Goal: Information Seeking & Learning: Learn about a topic

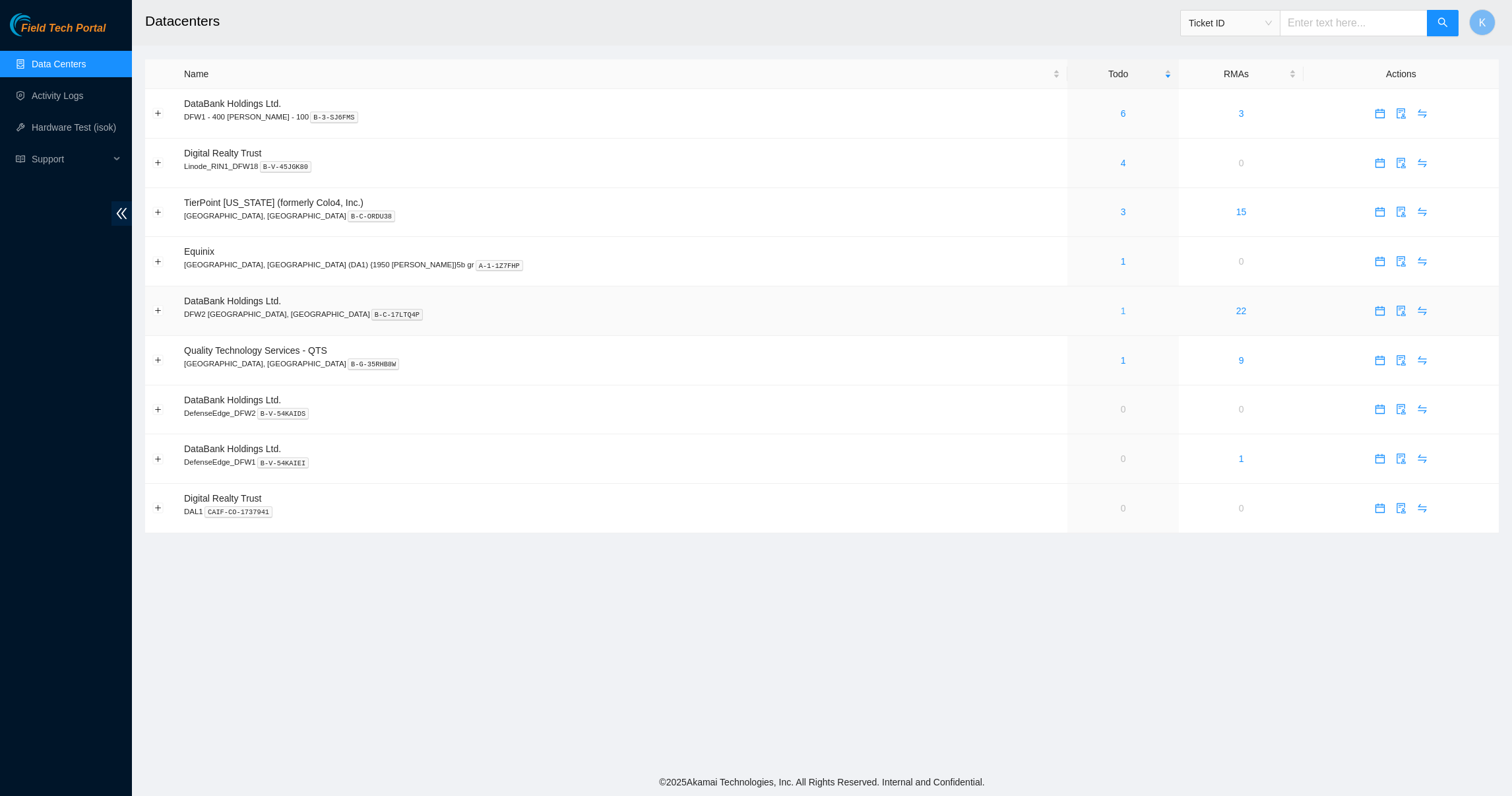
click at [1121, 313] on link "1" at bounding box center [1124, 311] width 5 height 10
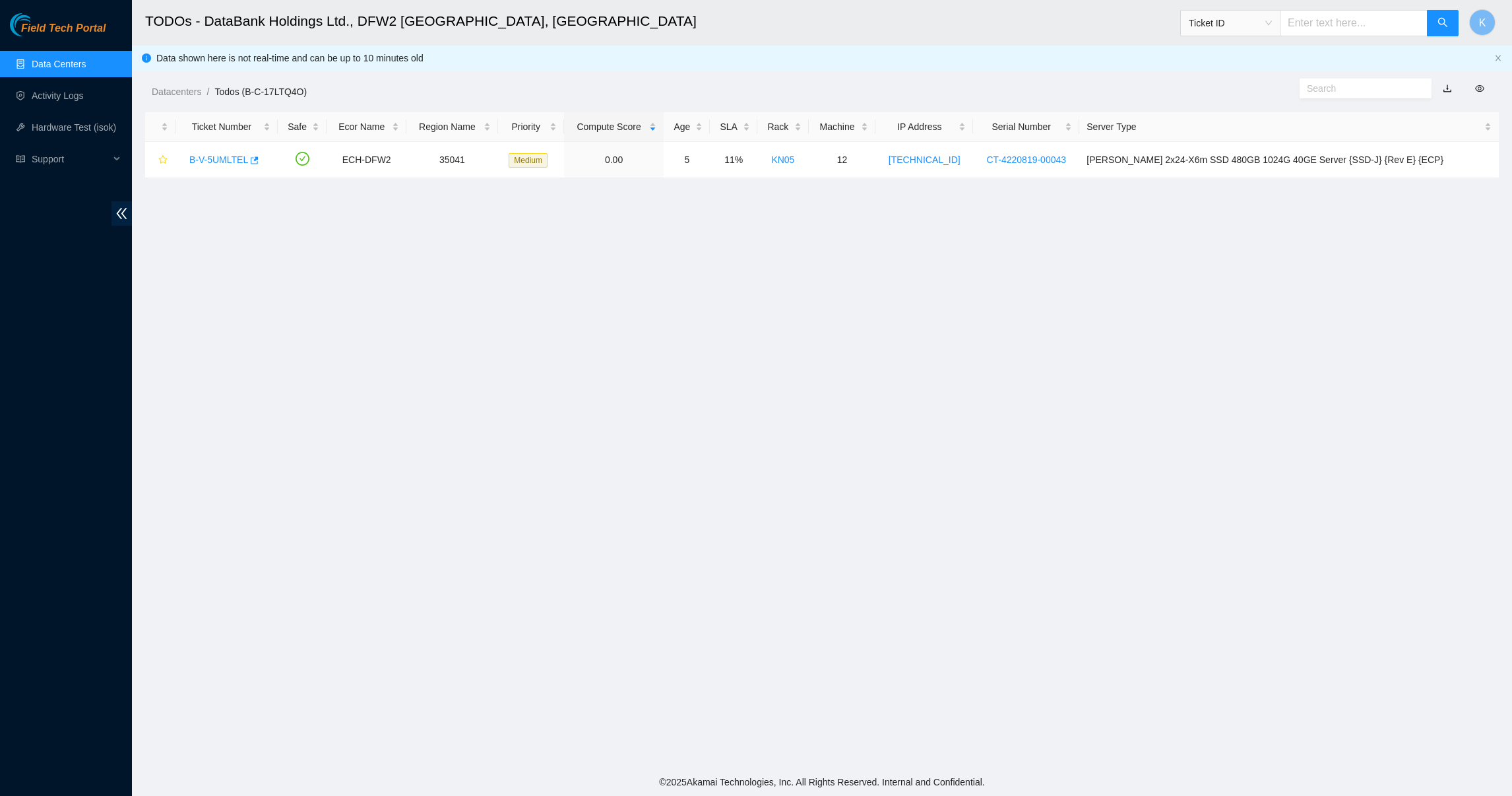
click at [74, 59] on link "Data Centers" at bounding box center [59, 64] width 54 height 10
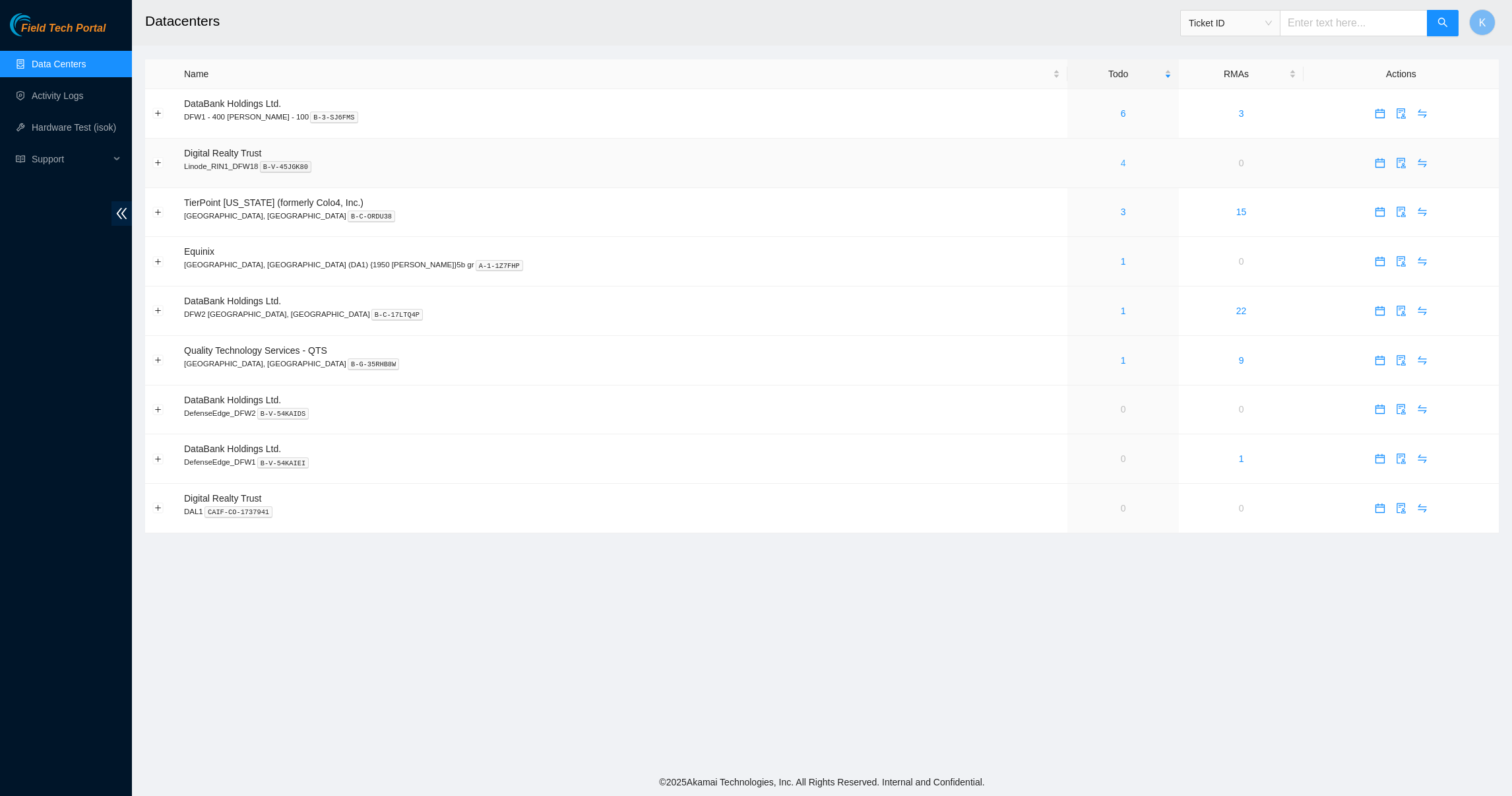
click at [1121, 161] on link "4" at bounding box center [1124, 163] width 5 height 10
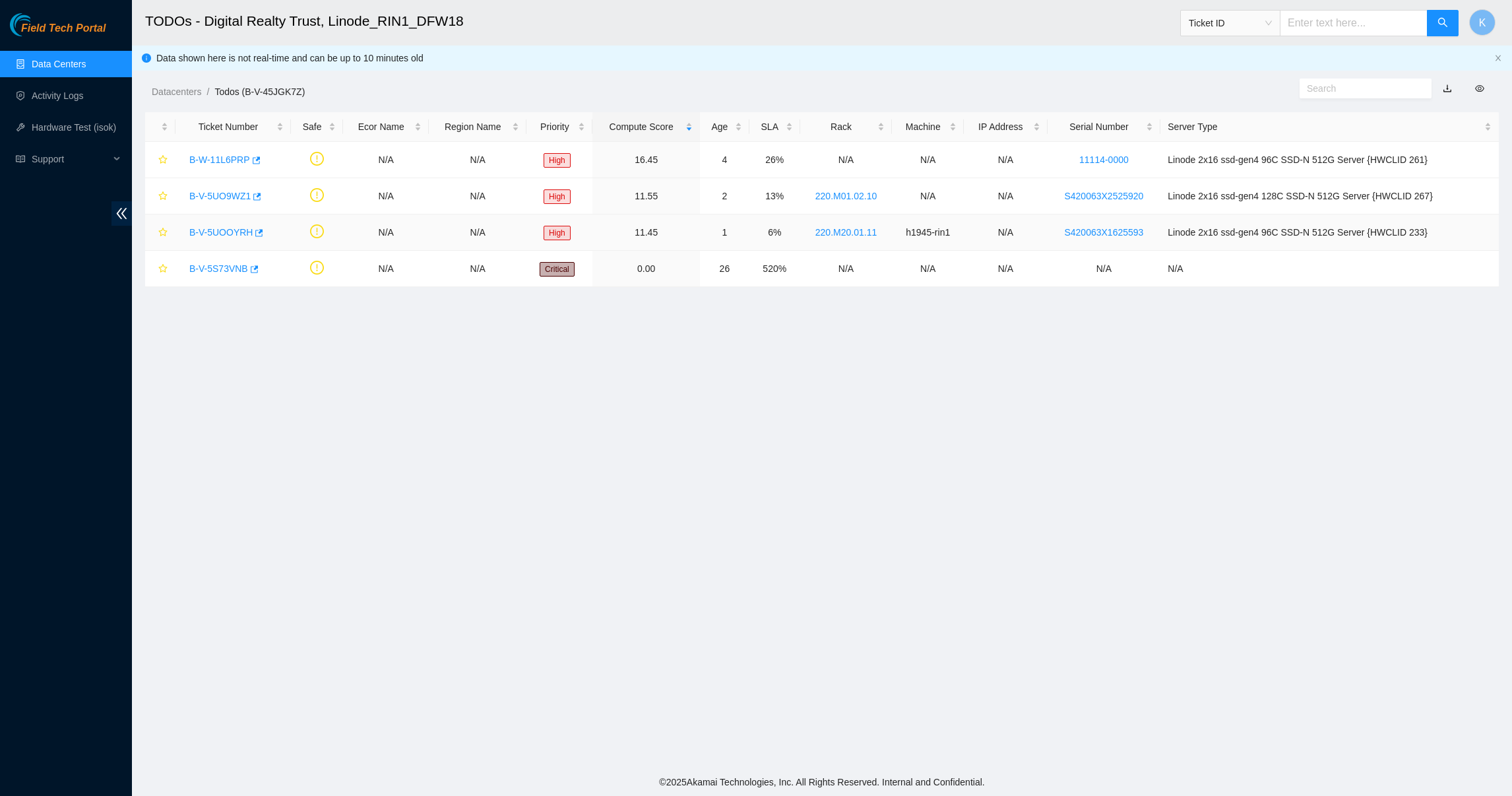
click at [202, 232] on link "B-V-5UOOYRH" at bounding box center [221, 232] width 64 height 10
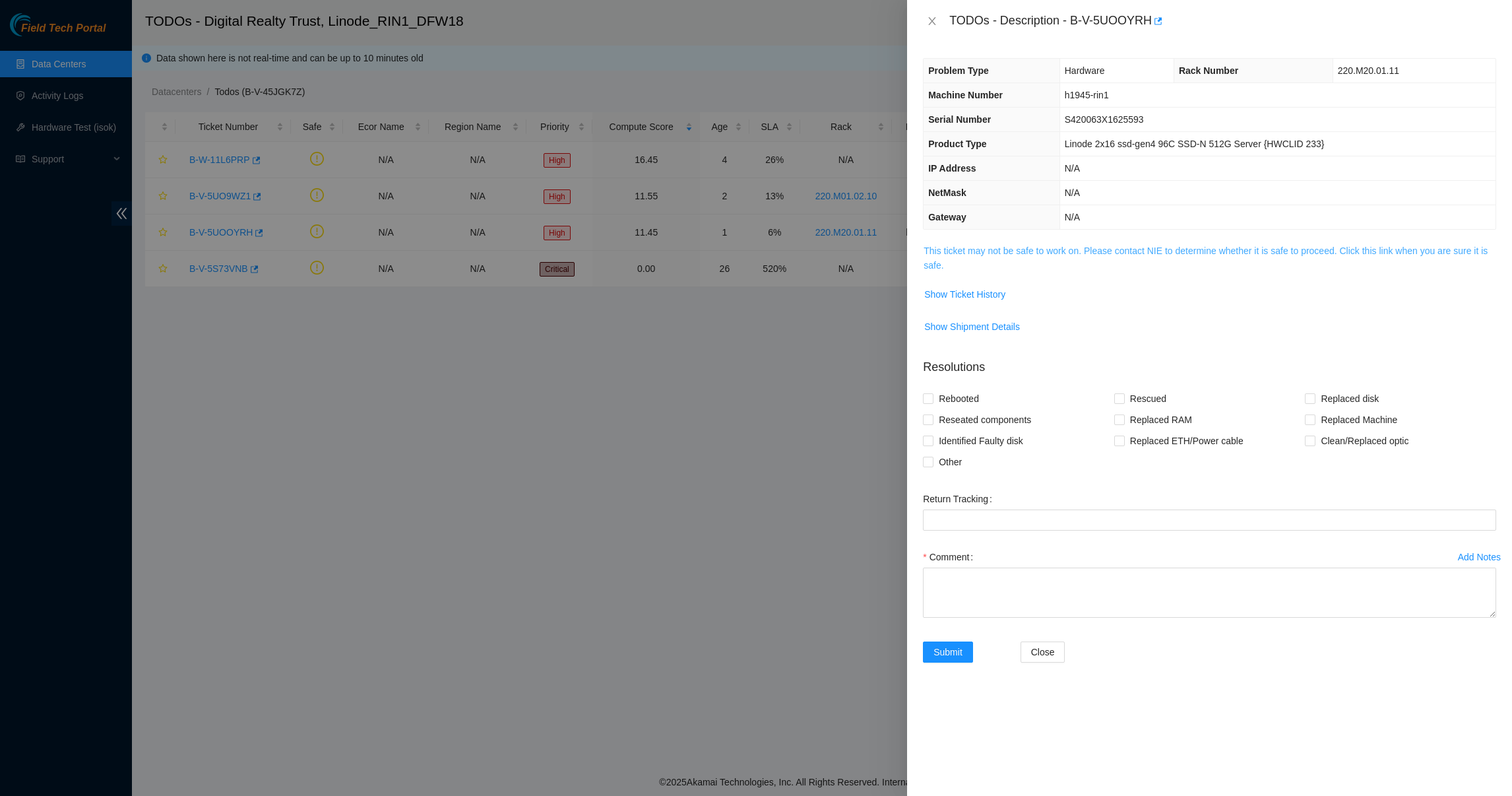
click at [959, 255] on link "This ticket may not be safe to work on. Please contact NIE to determine whether…" at bounding box center [1205, 258] width 564 height 25
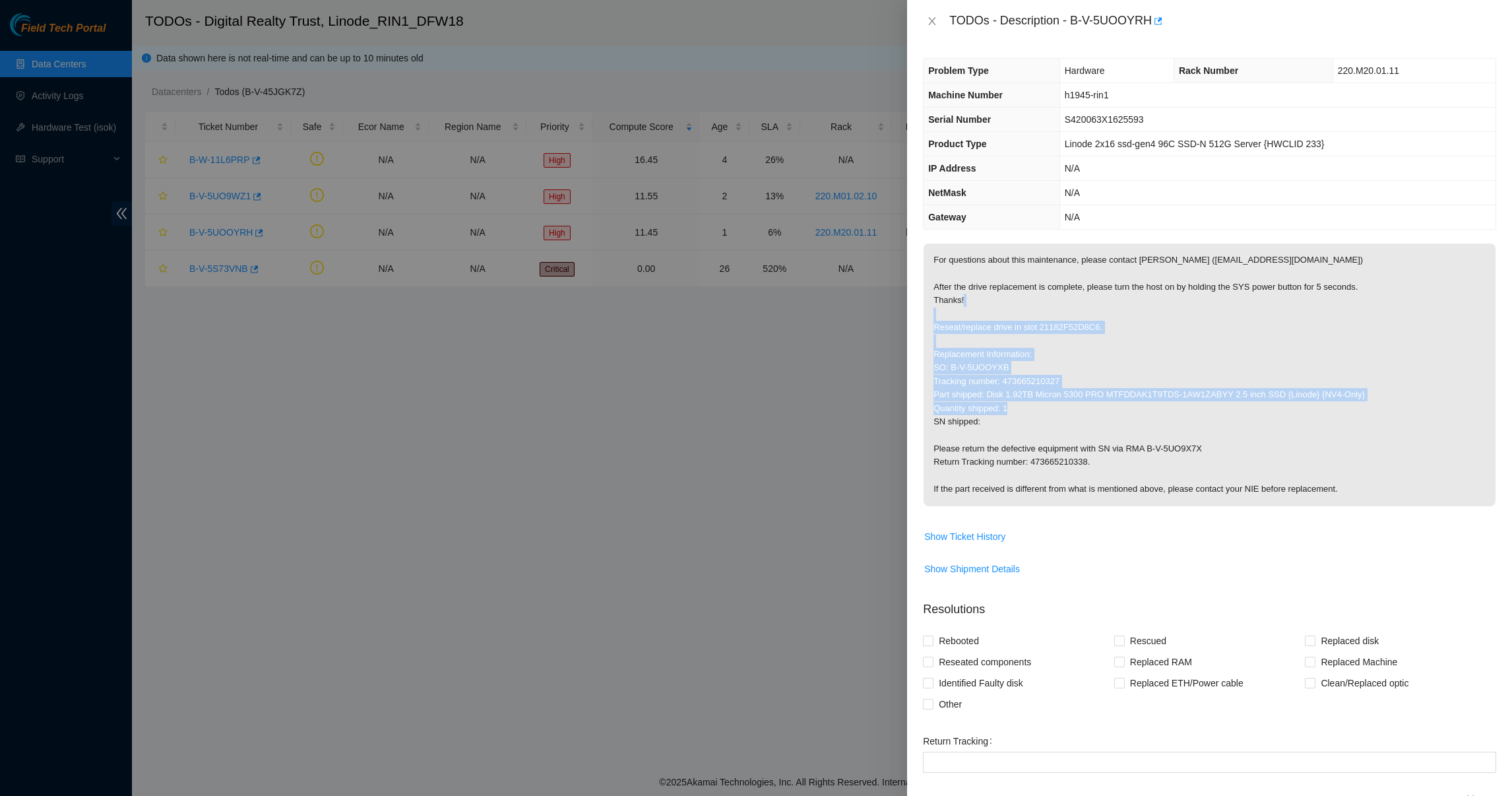
drag, startPoint x: 970, startPoint y: 332, endPoint x: 1000, endPoint y: 417, distance: 90.1
click at [1000, 417] on p "For questions about this maintenance, please contact [PERSON_NAME] ([EMAIL_ADDR…" at bounding box center [1209, 375] width 572 height 263
click at [994, 418] on p "For questions about this maintenance, please contact [PERSON_NAME] ([EMAIL_ADDR…" at bounding box center [1209, 375] width 572 height 263
click at [992, 424] on p "For questions about this maintenance, please contact [PERSON_NAME] ([EMAIL_ADDR…" at bounding box center [1209, 375] width 572 height 263
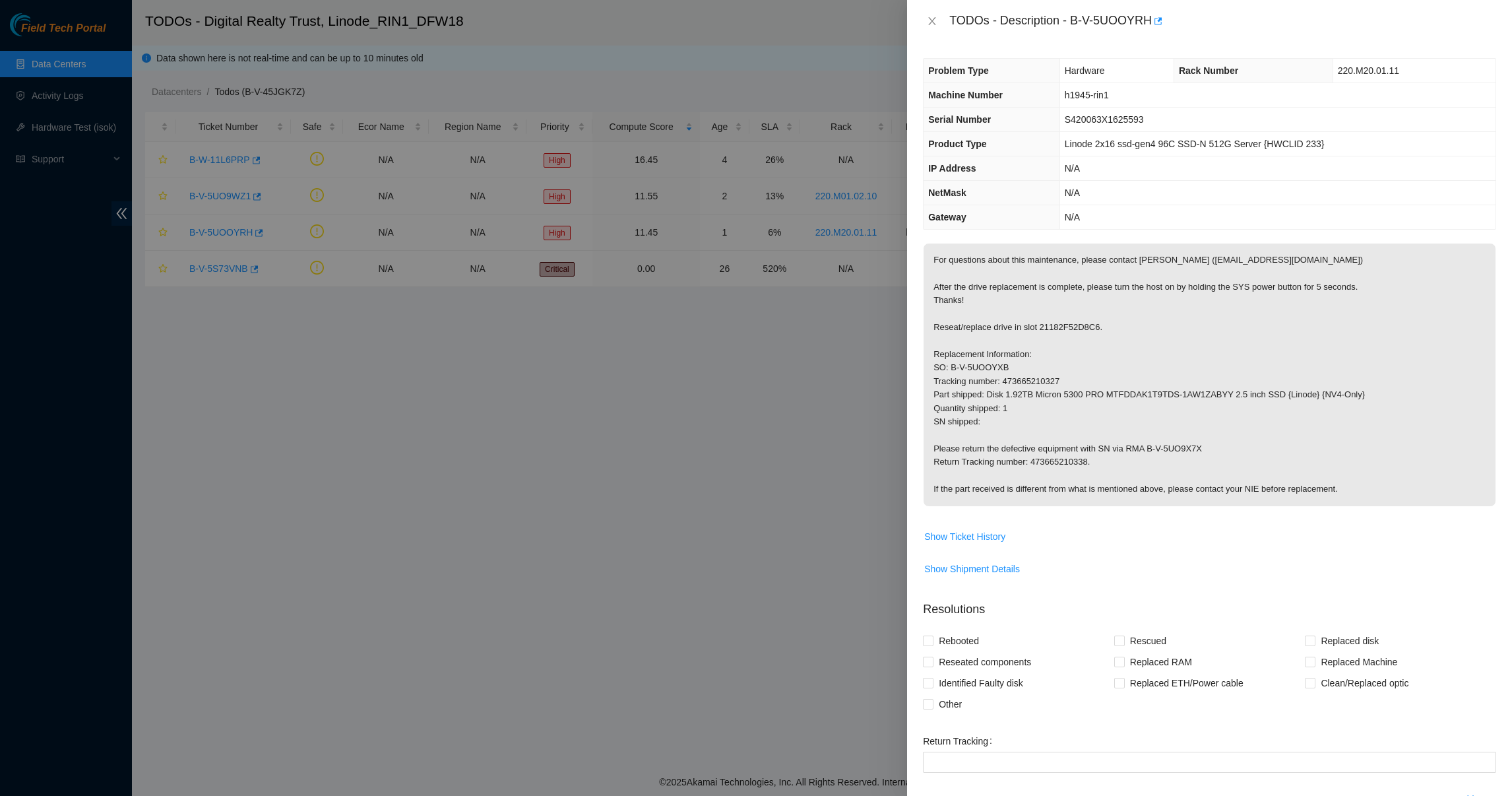
click at [995, 442] on p "For questions about this maintenance, please contact [PERSON_NAME] ([EMAIL_ADDR…" at bounding box center [1209, 375] width 572 height 263
drag, startPoint x: 995, startPoint y: 442, endPoint x: 989, endPoint y: 490, distance: 48.4
click at [989, 490] on p "For questions about this maintenance, please contact [PERSON_NAME] ([EMAIL_ADDR…" at bounding box center [1209, 375] width 572 height 263
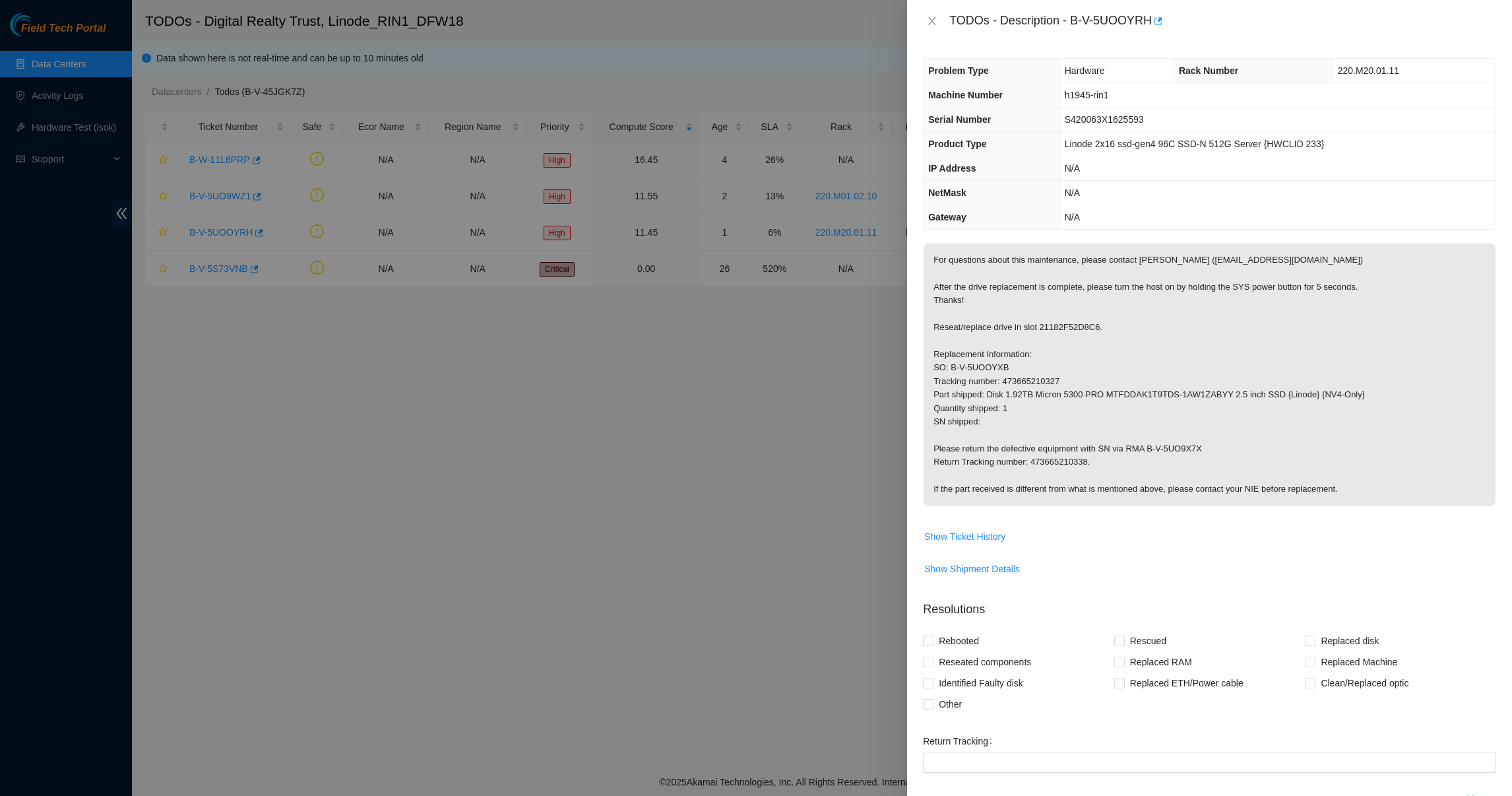
click at [989, 490] on p "For questions about this maintenance, please contact [PERSON_NAME] ([EMAIL_ADDR…" at bounding box center [1209, 375] width 572 height 263
drag, startPoint x: 989, startPoint y: 490, endPoint x: 1058, endPoint y: 486, distance: 69.1
click at [1058, 486] on p "For questions about this maintenance, please contact [PERSON_NAME] ([EMAIL_ADDR…" at bounding box center [1209, 375] width 572 height 263
click at [932, 25] on icon "close" at bounding box center [932, 21] width 10 height 10
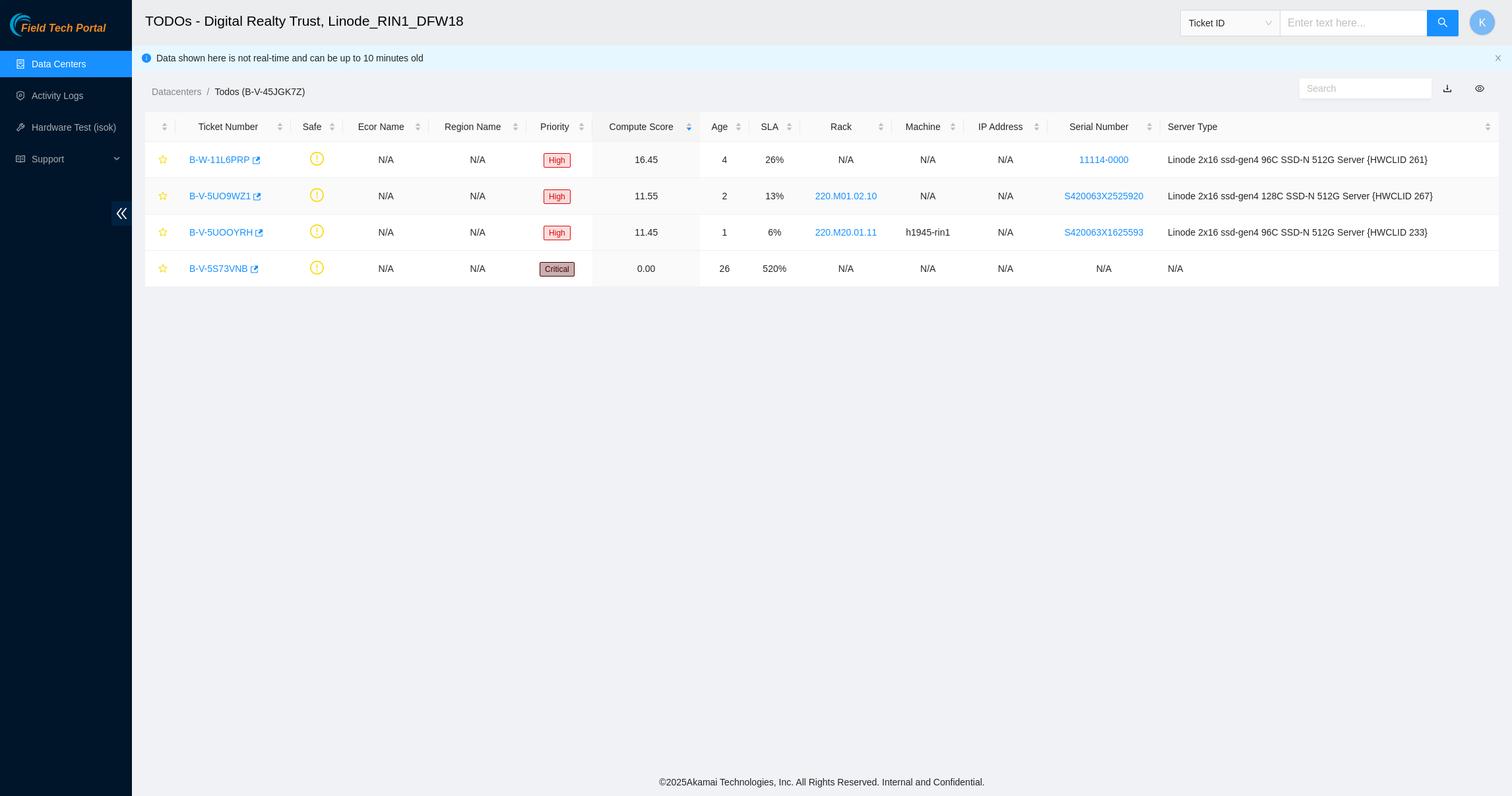
click at [227, 195] on link "B-V-5UO9WZ1" at bounding box center [220, 195] width 61 height 10
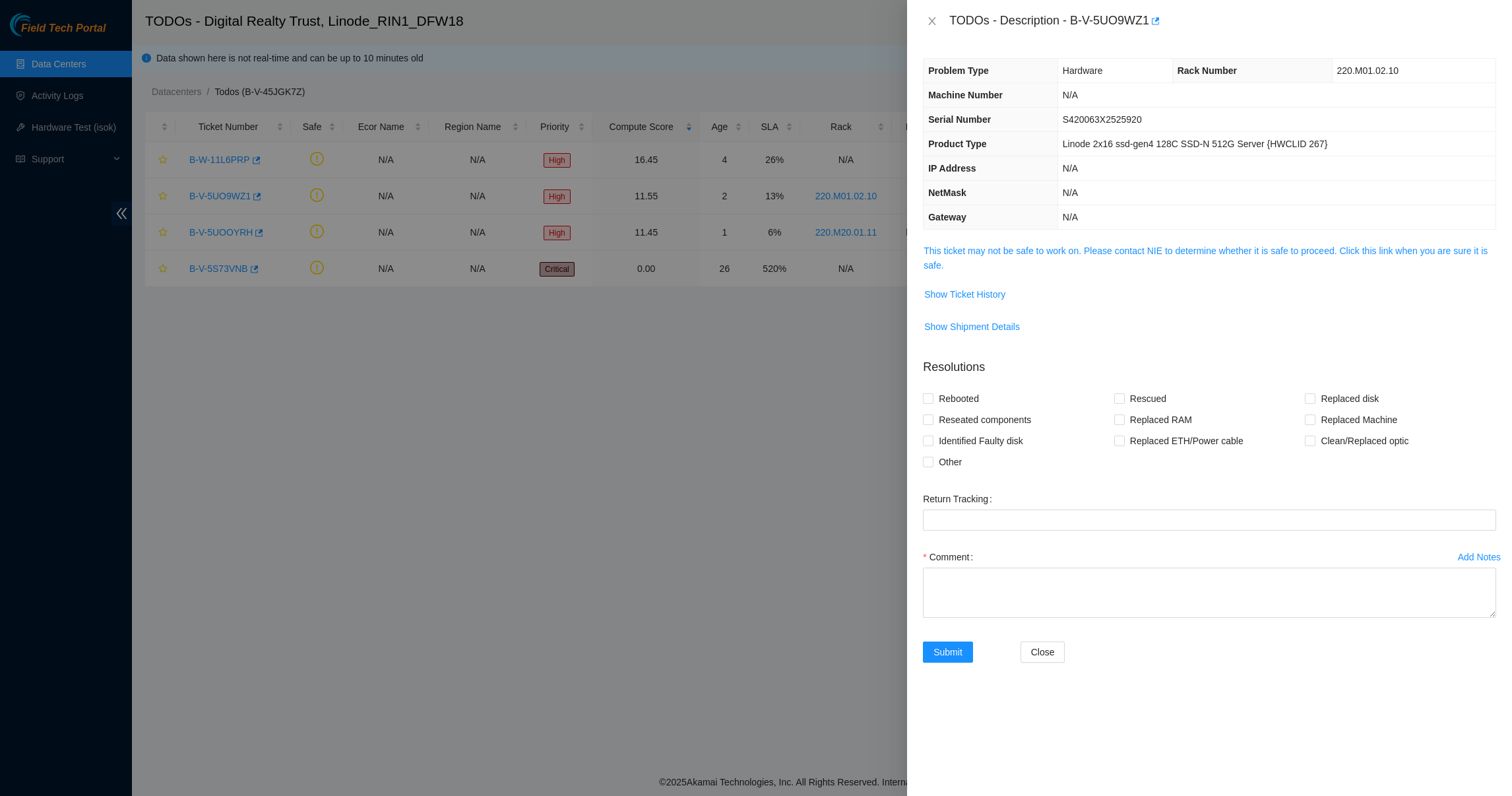
click at [952, 261] on span "This ticket may not be safe to work on. Please contact NIE to determine whether…" at bounding box center [1209, 258] width 572 height 29
click at [968, 252] on link "This ticket may not be safe to work on. Please contact NIE to determine whether…" at bounding box center [1205, 258] width 564 height 25
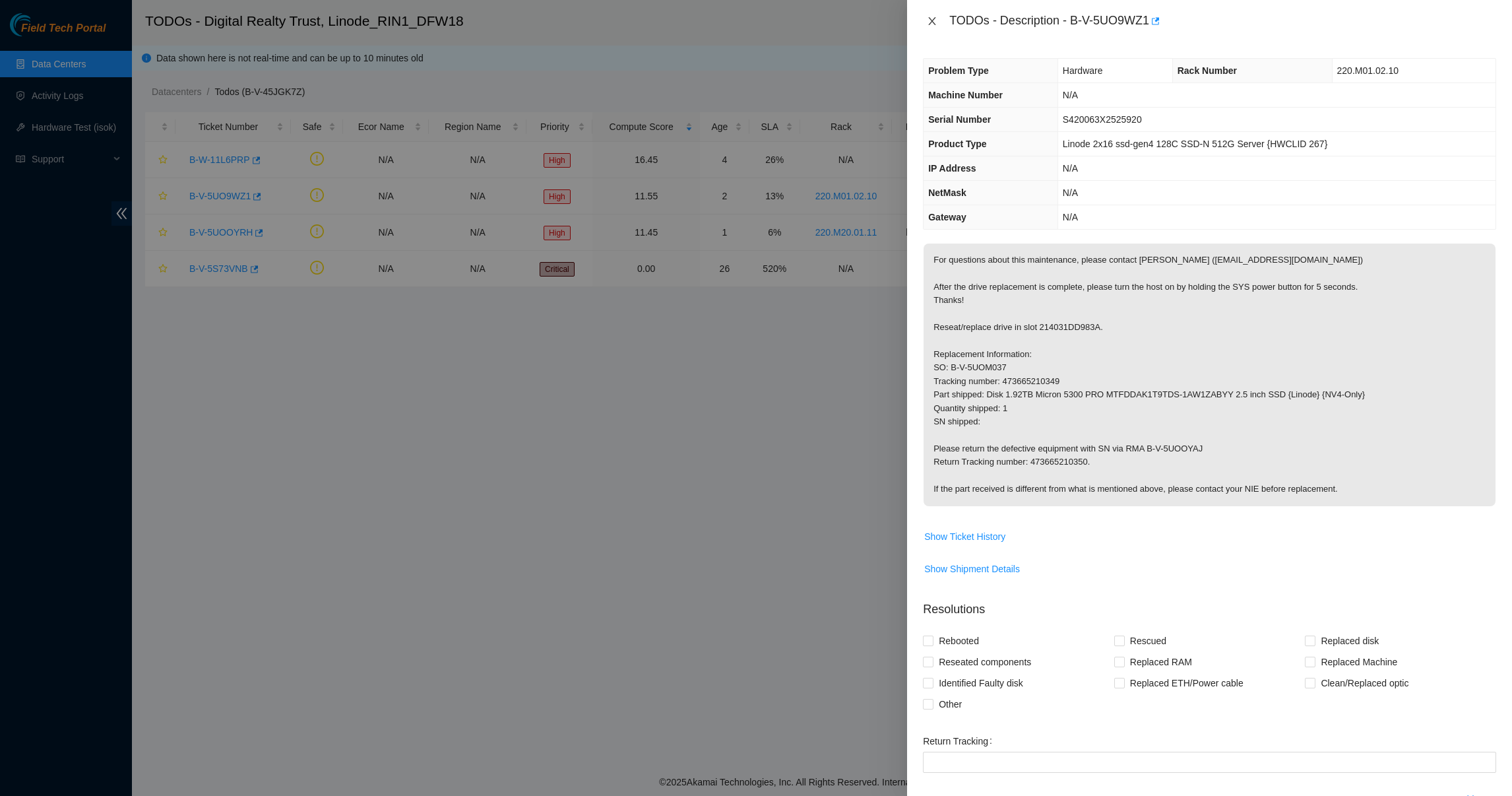
click at [932, 16] on icon "close" at bounding box center [932, 21] width 10 height 10
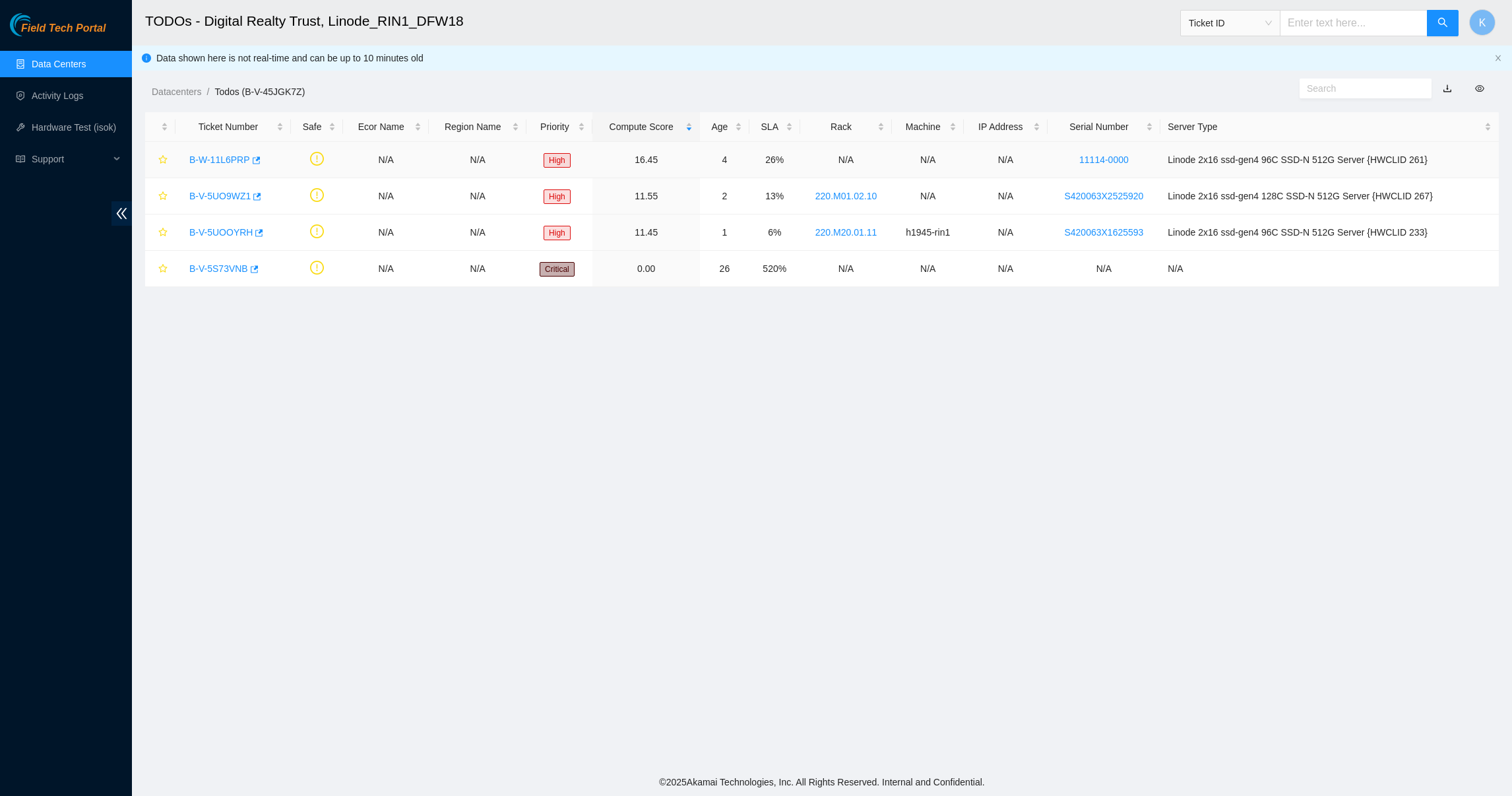
click at [225, 155] on link "B-W-11L6PRP" at bounding box center [219, 160] width 60 height 10
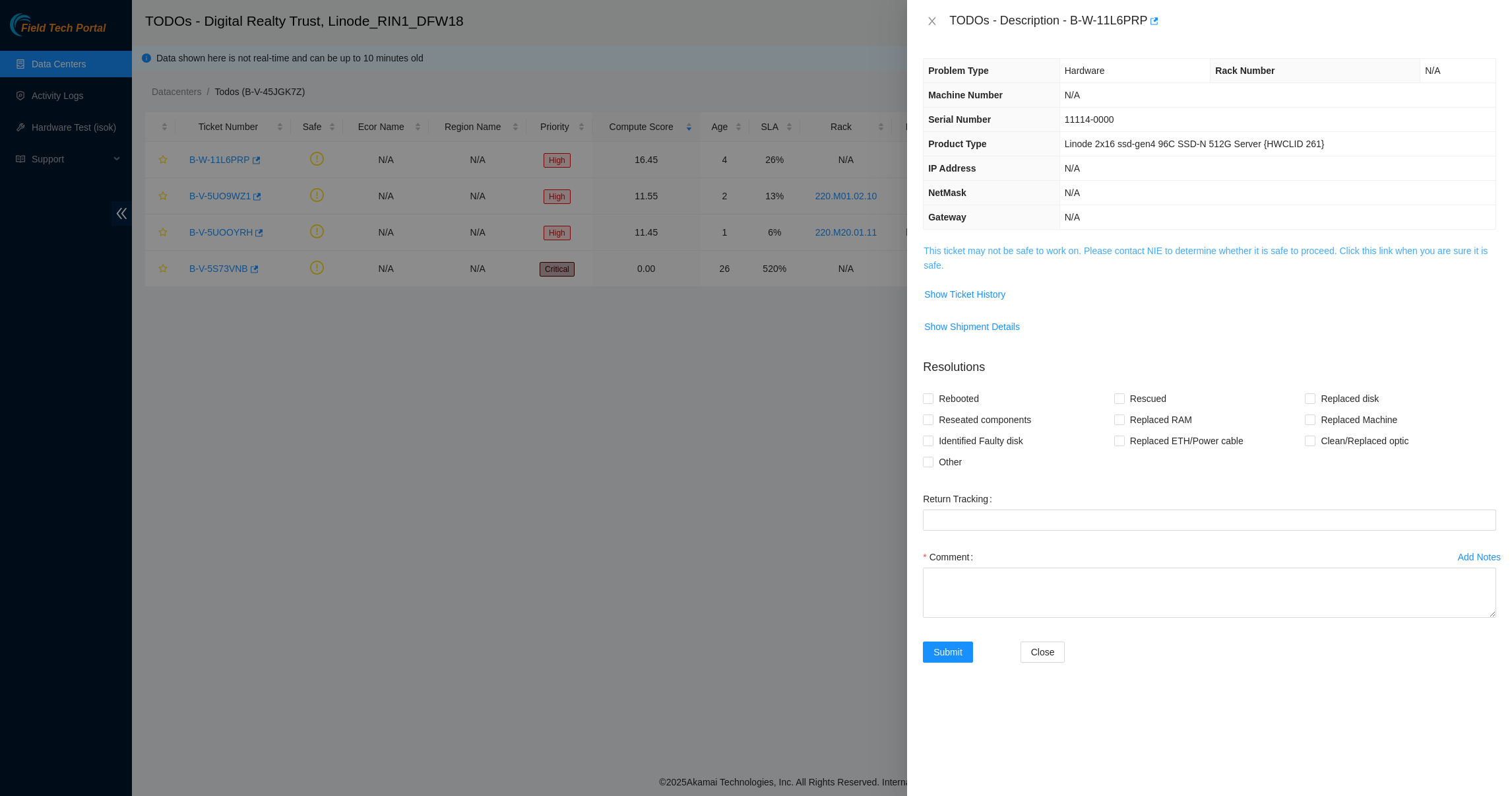
click at [944, 248] on link "This ticket may not be safe to work on. Please contact NIE to determine whether…" at bounding box center [1205, 258] width 564 height 25
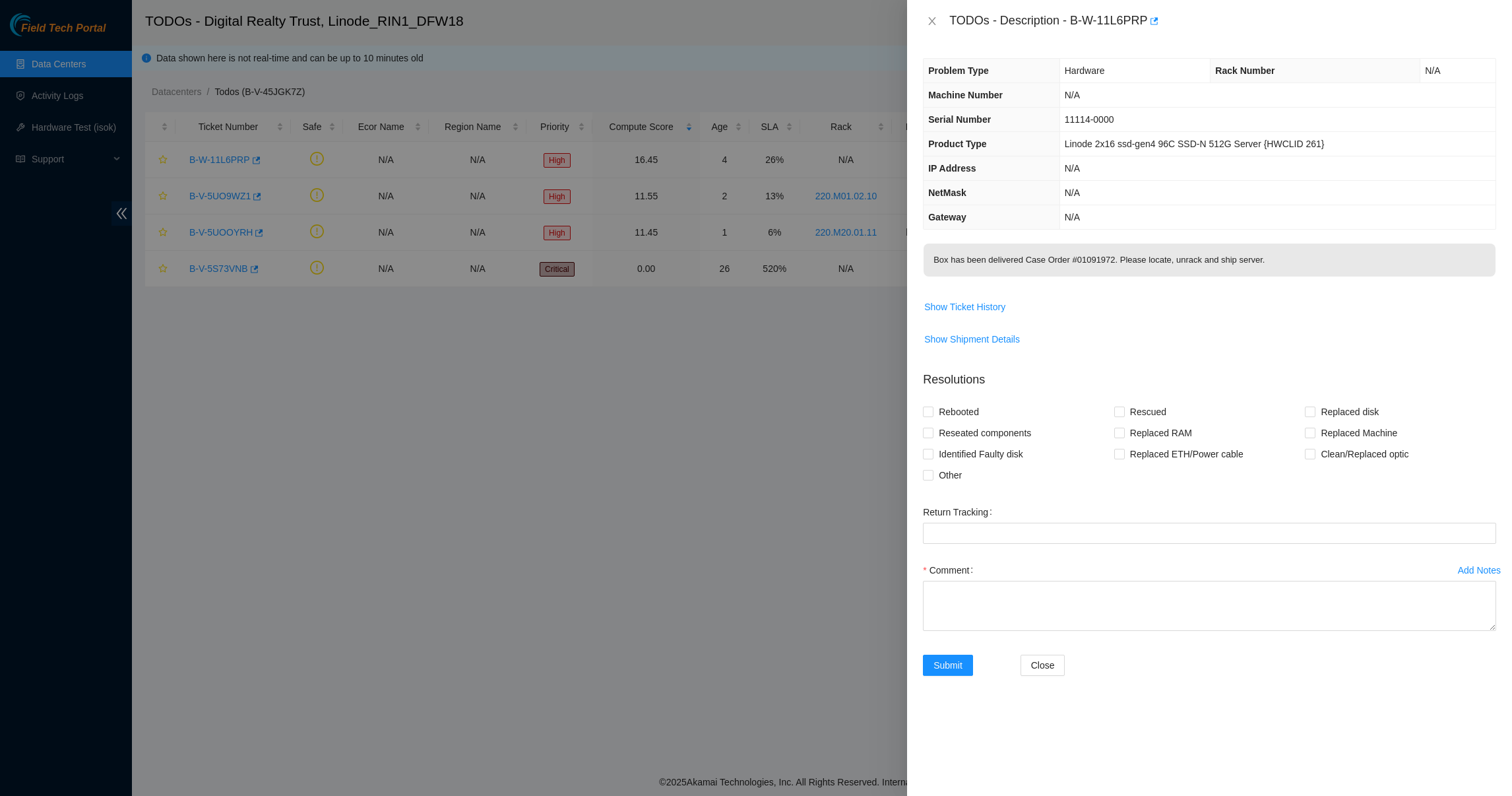
click at [1088, 257] on p "Box has been delivered Case Order #01091972. Please locate, unrack and ship ser…" at bounding box center [1209, 260] width 572 height 33
drag, startPoint x: 1088, startPoint y: 257, endPoint x: 1138, endPoint y: 262, distance: 50.2
click at [1138, 262] on p "Box has been delivered Case Order #01091972. Please locate, unrack and ship ser…" at bounding box center [1209, 260] width 572 height 33
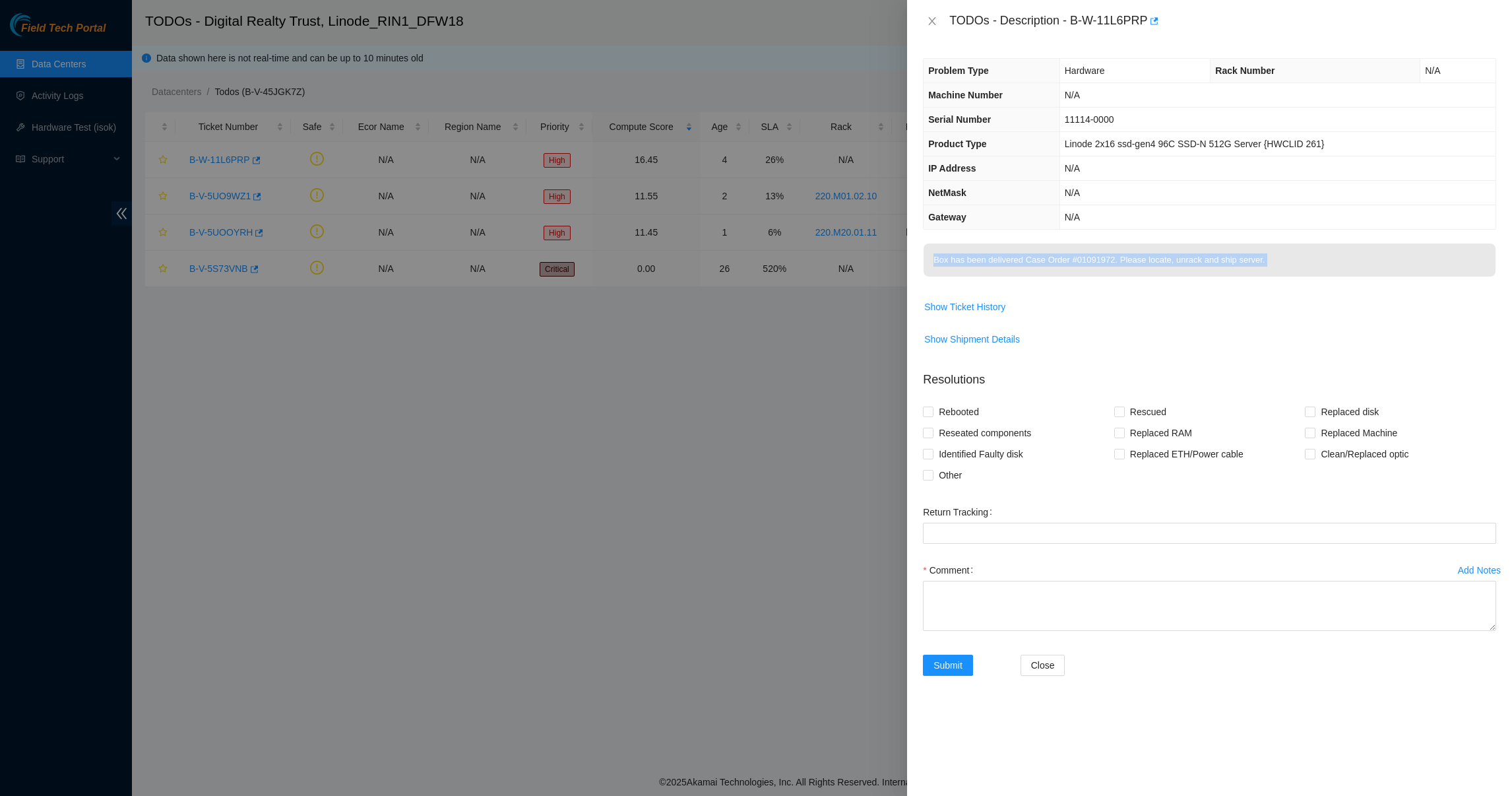
click at [1136, 274] on p "Box has been delivered Case Order #01091972. Please locate, unrack and ship ser…" at bounding box center [1209, 260] width 572 height 33
click at [932, 25] on icon "close" at bounding box center [932, 21] width 10 height 10
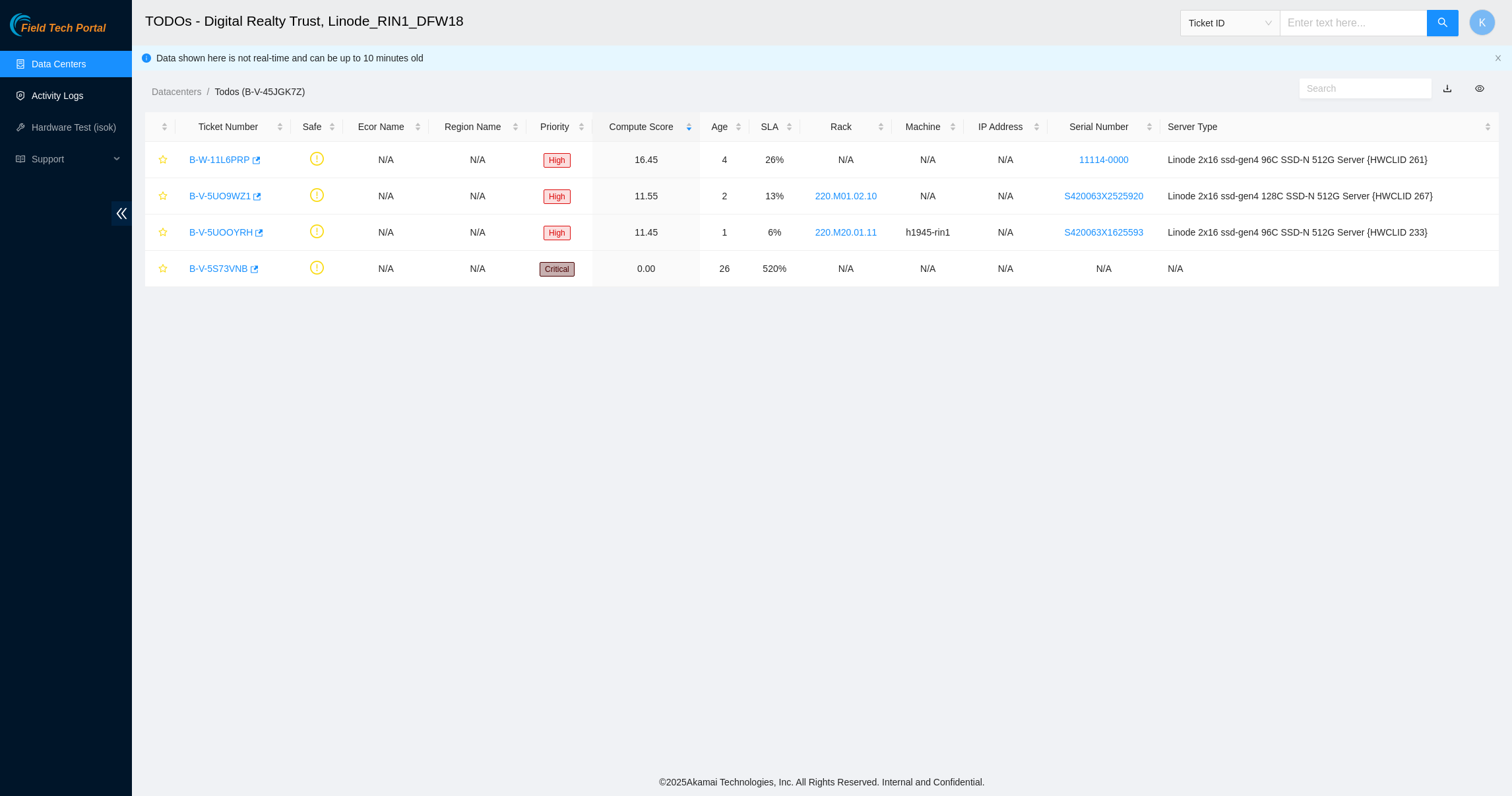
click at [77, 93] on link "Activity Logs" at bounding box center [57, 95] width 52 height 10
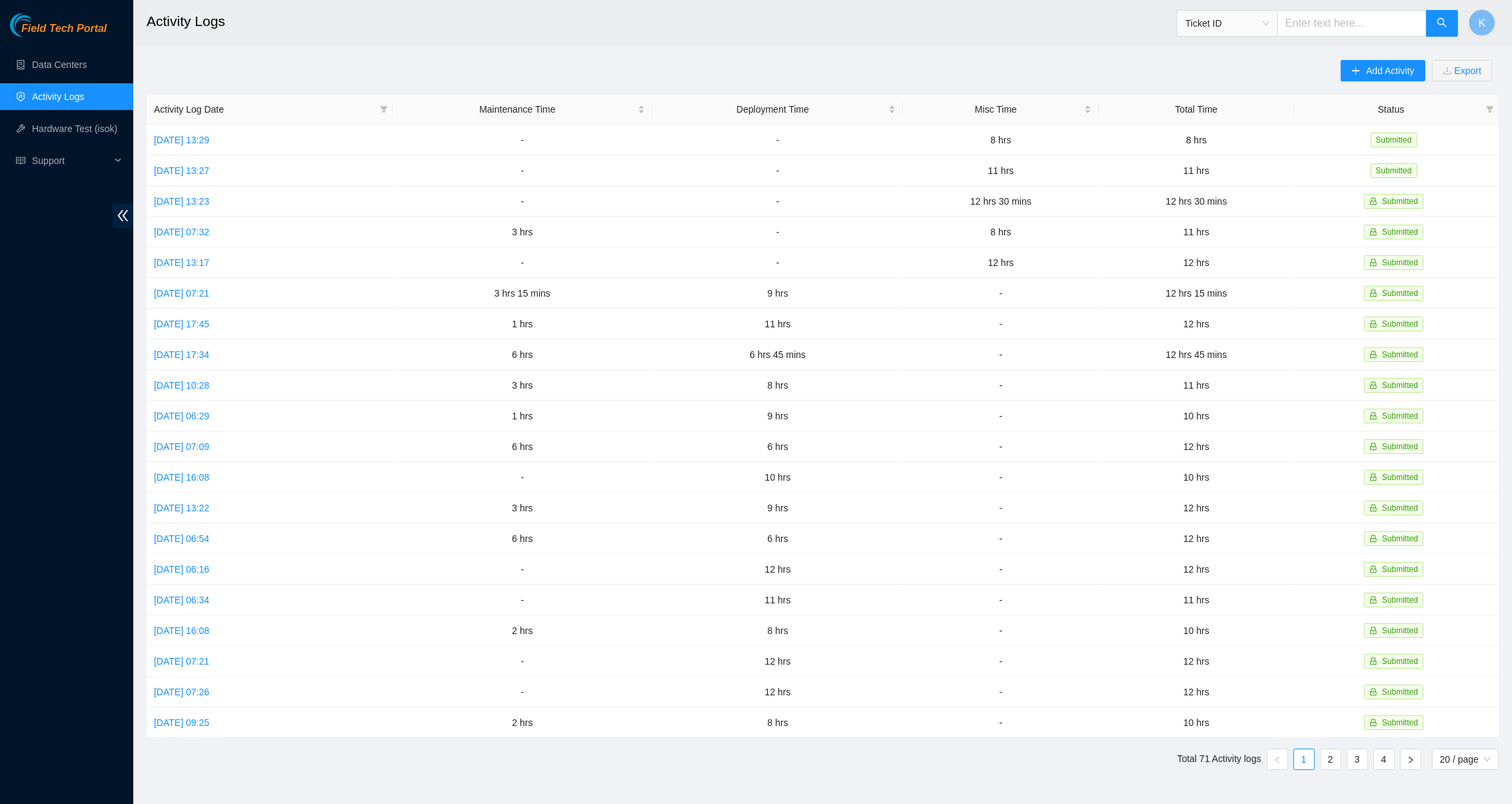
click at [57, 46] on div "Field Tech Portal Data Centers Activity Logs Hardware Test (isok) Support" at bounding box center [66, 408] width 133 height 790
click at [57, 59] on link "Data Centers" at bounding box center [59, 64] width 55 height 10
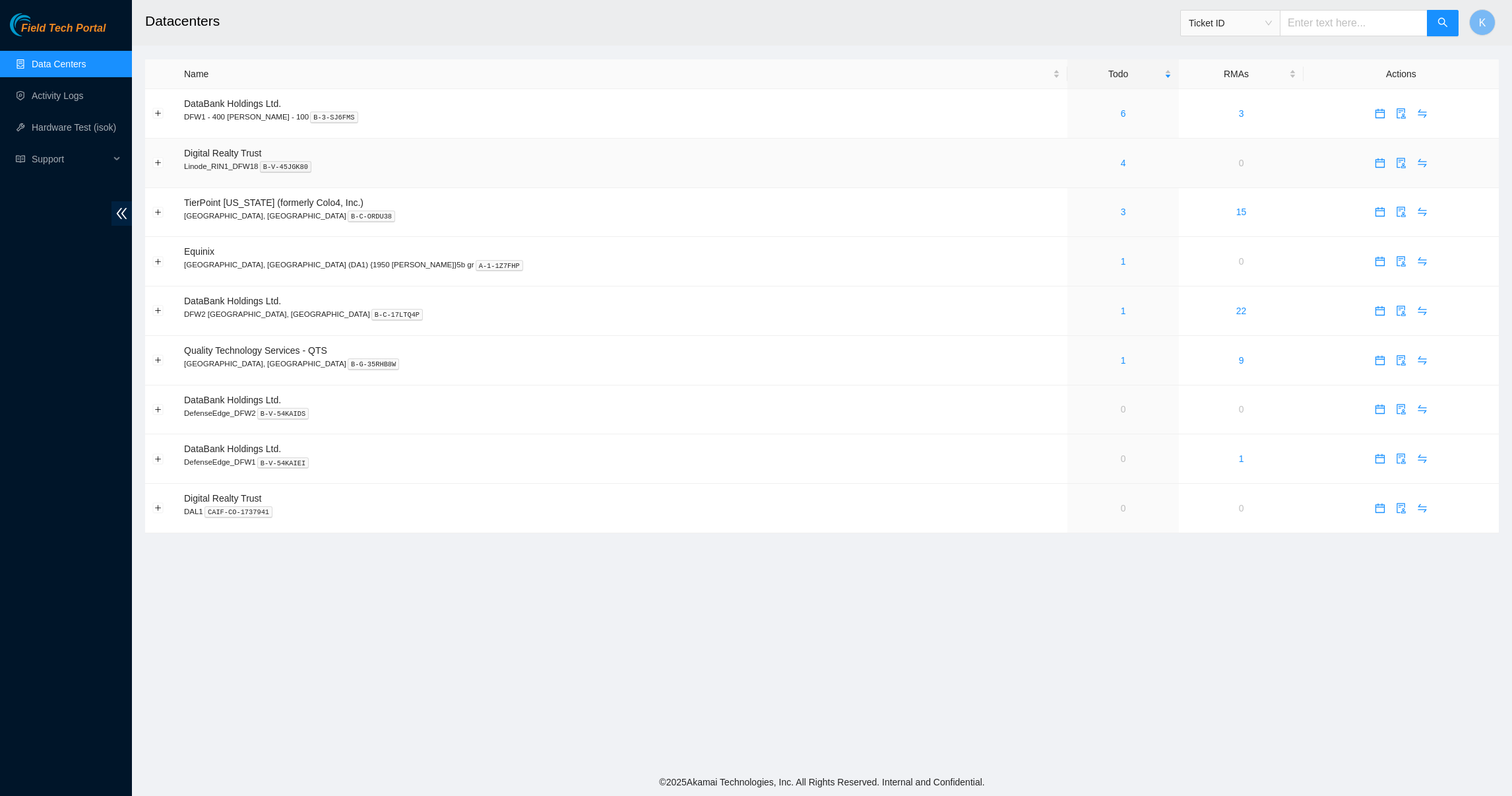
click at [1179, 164] on td "0" at bounding box center [1241, 163] width 125 height 49
click at [158, 165] on button "Expand row" at bounding box center [158, 163] width 10 height 10
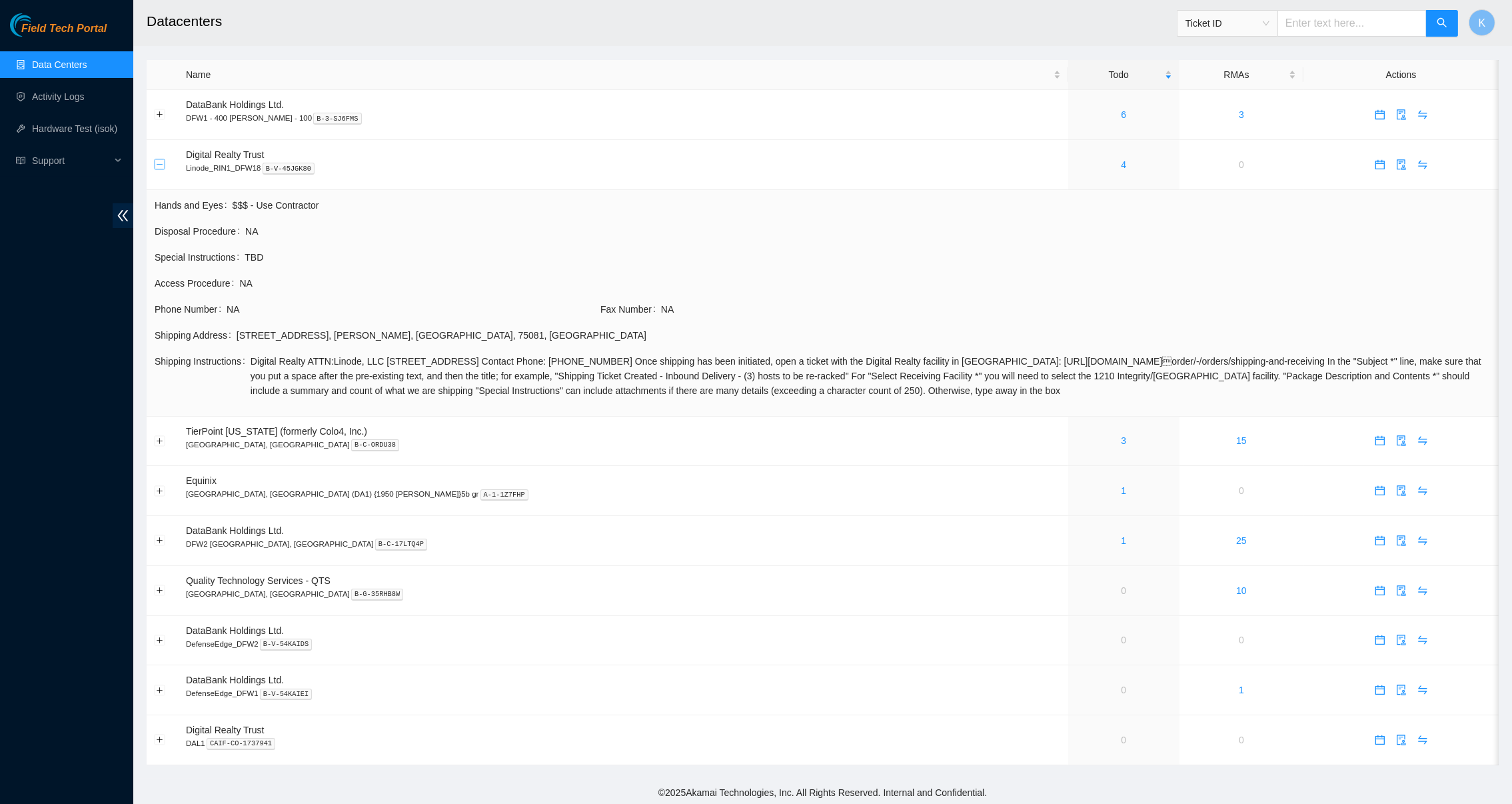
scroll to position [6, 0]
click at [159, 151] on td at bounding box center [162, 162] width 32 height 50
click at [155, 166] on td at bounding box center [162, 162] width 32 height 50
click at [158, 160] on button "Collapse row" at bounding box center [160, 162] width 10 height 10
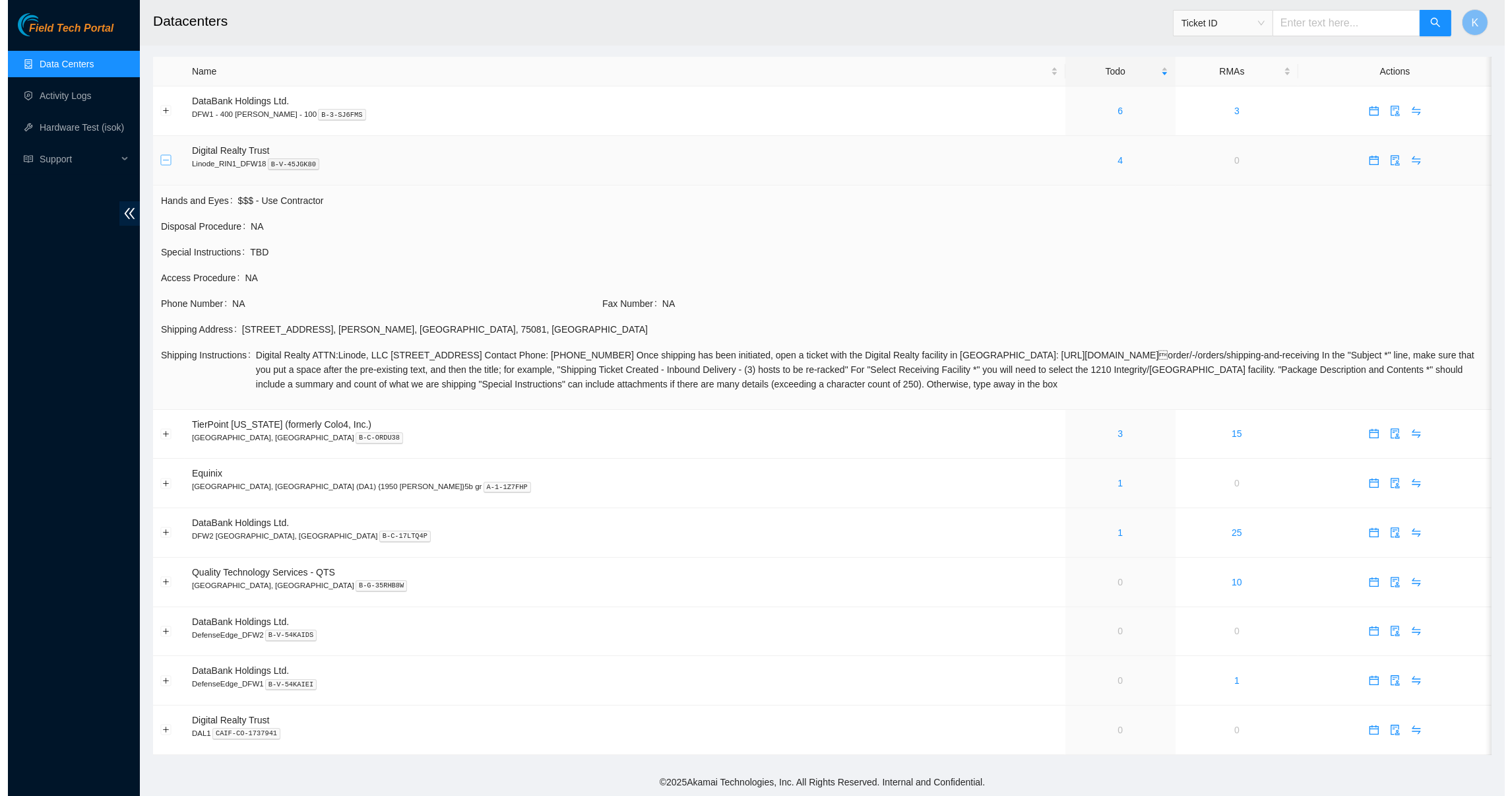
scroll to position [0, 0]
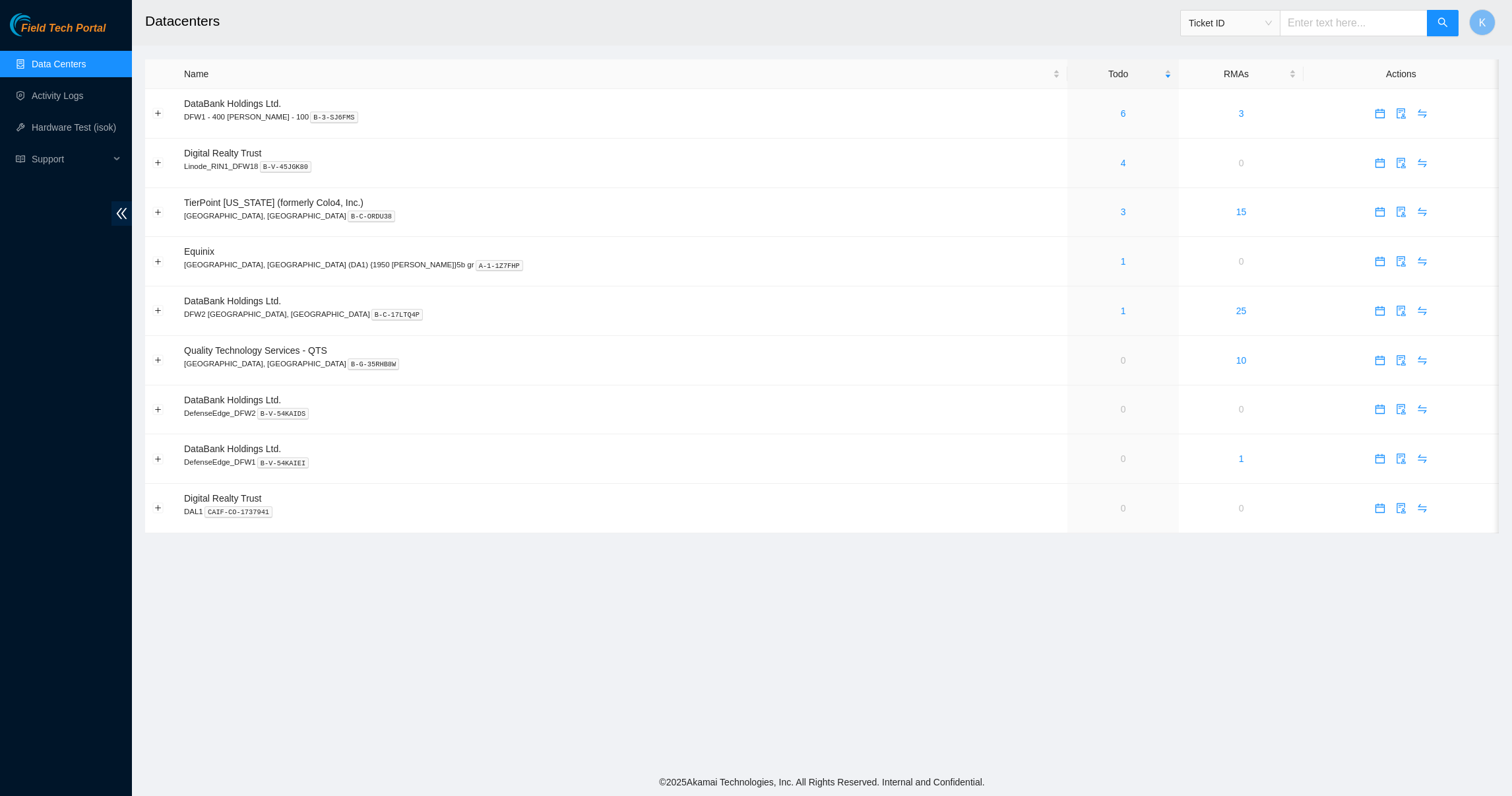
click at [510, 657] on main "Datacenters Ticket ID K Name Todo RMAs Actions DataBank Holdings Ltd. DFW1 - 40…" at bounding box center [821, 384] width 1380 height 768
click at [1121, 264] on link "1" at bounding box center [1124, 261] width 5 height 10
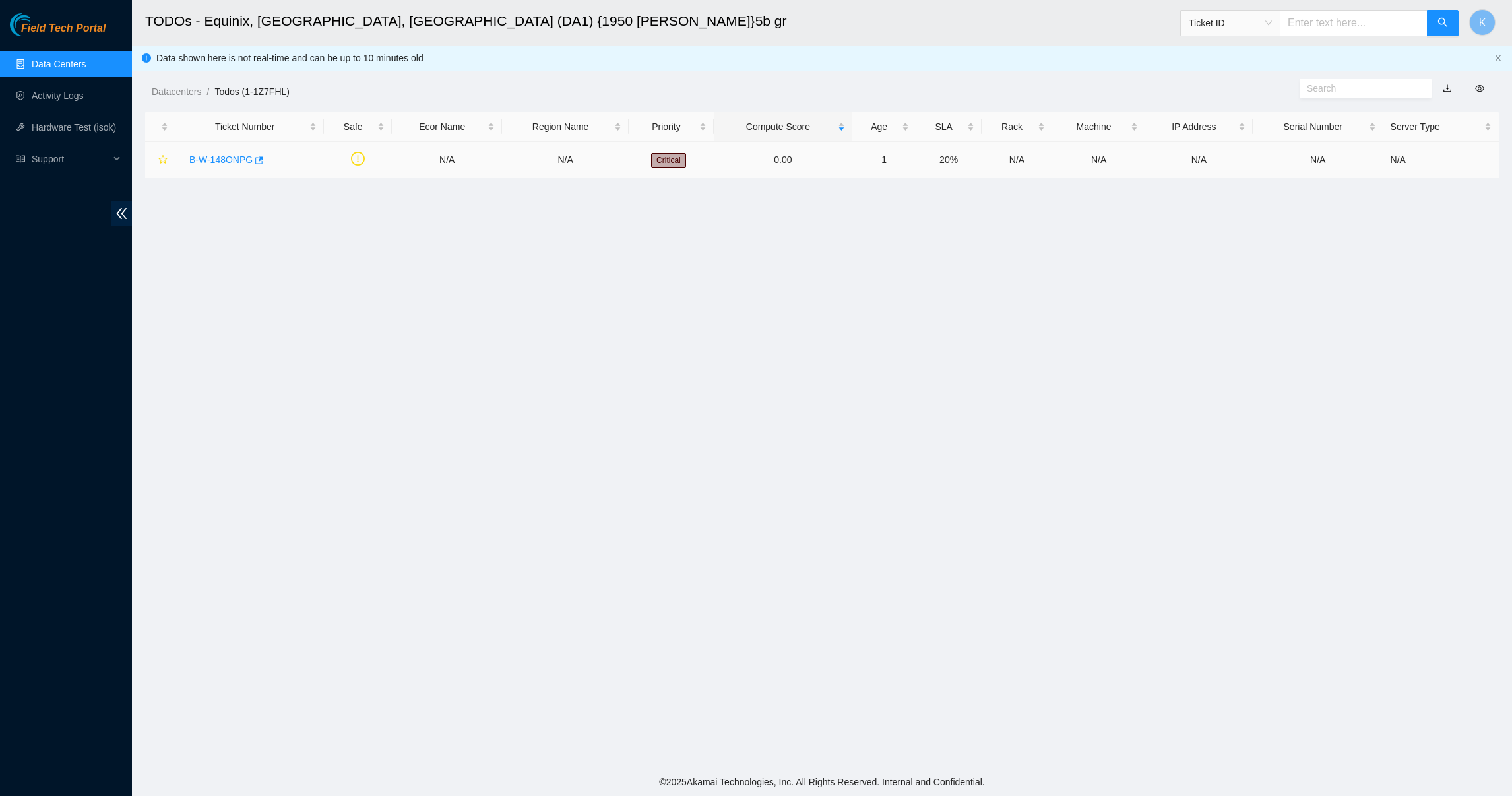
click at [199, 155] on link "B-W-148ONPG" at bounding box center [221, 160] width 64 height 10
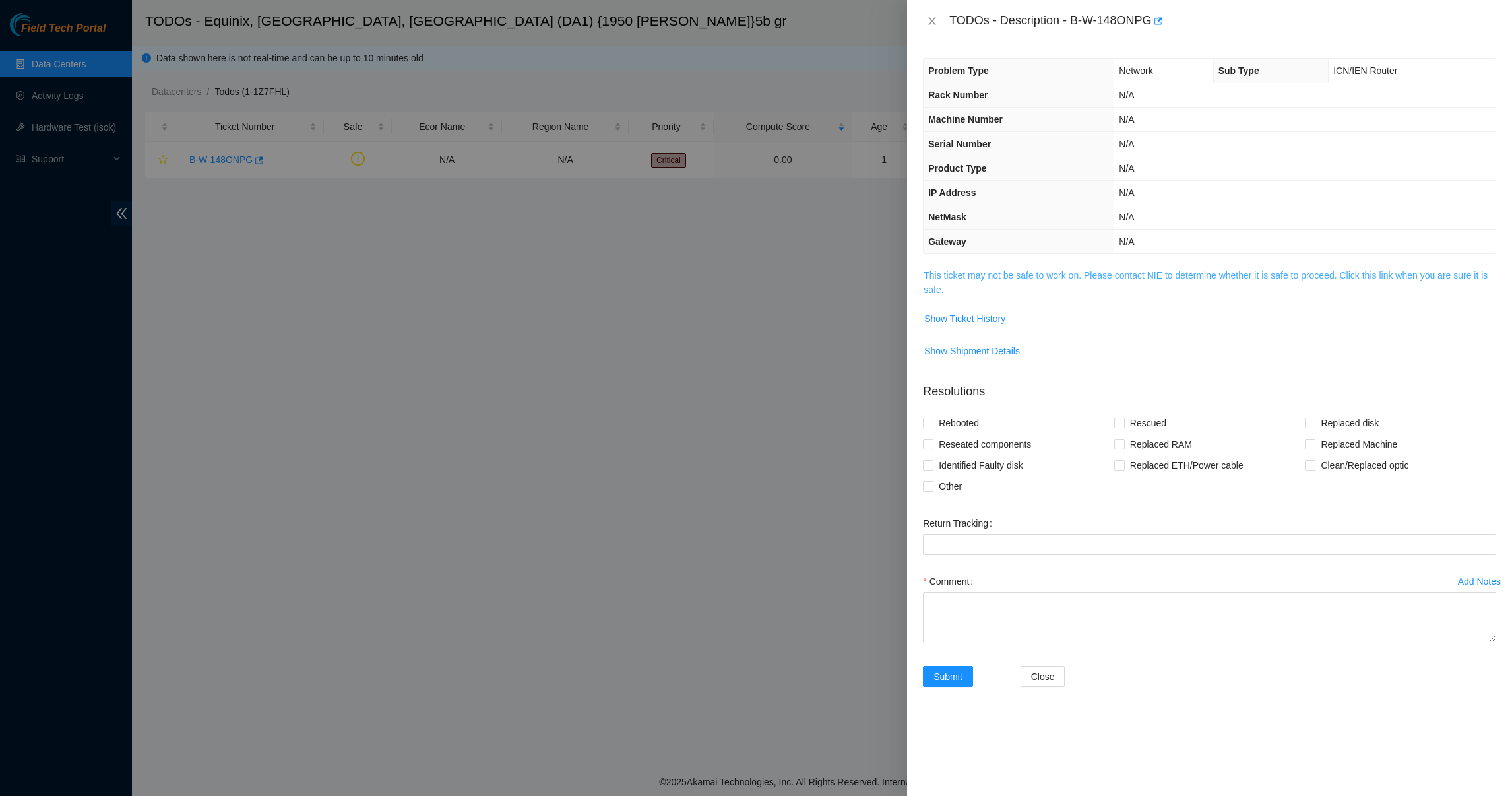
click at [979, 275] on link "This ticket may not be safe to work on. Please contact NIE to determine whether…" at bounding box center [1205, 283] width 564 height 25
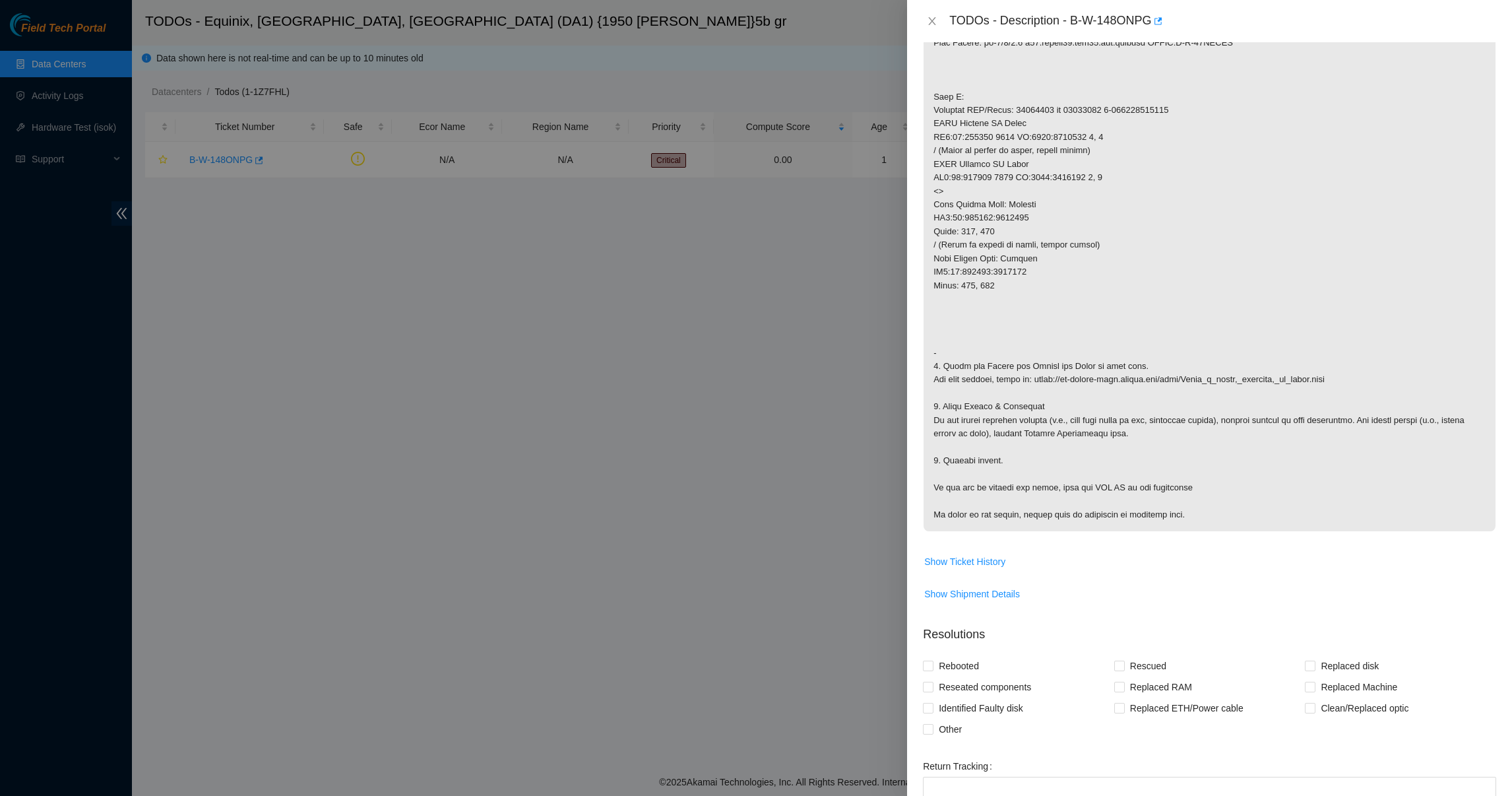
scroll to position [509, 0]
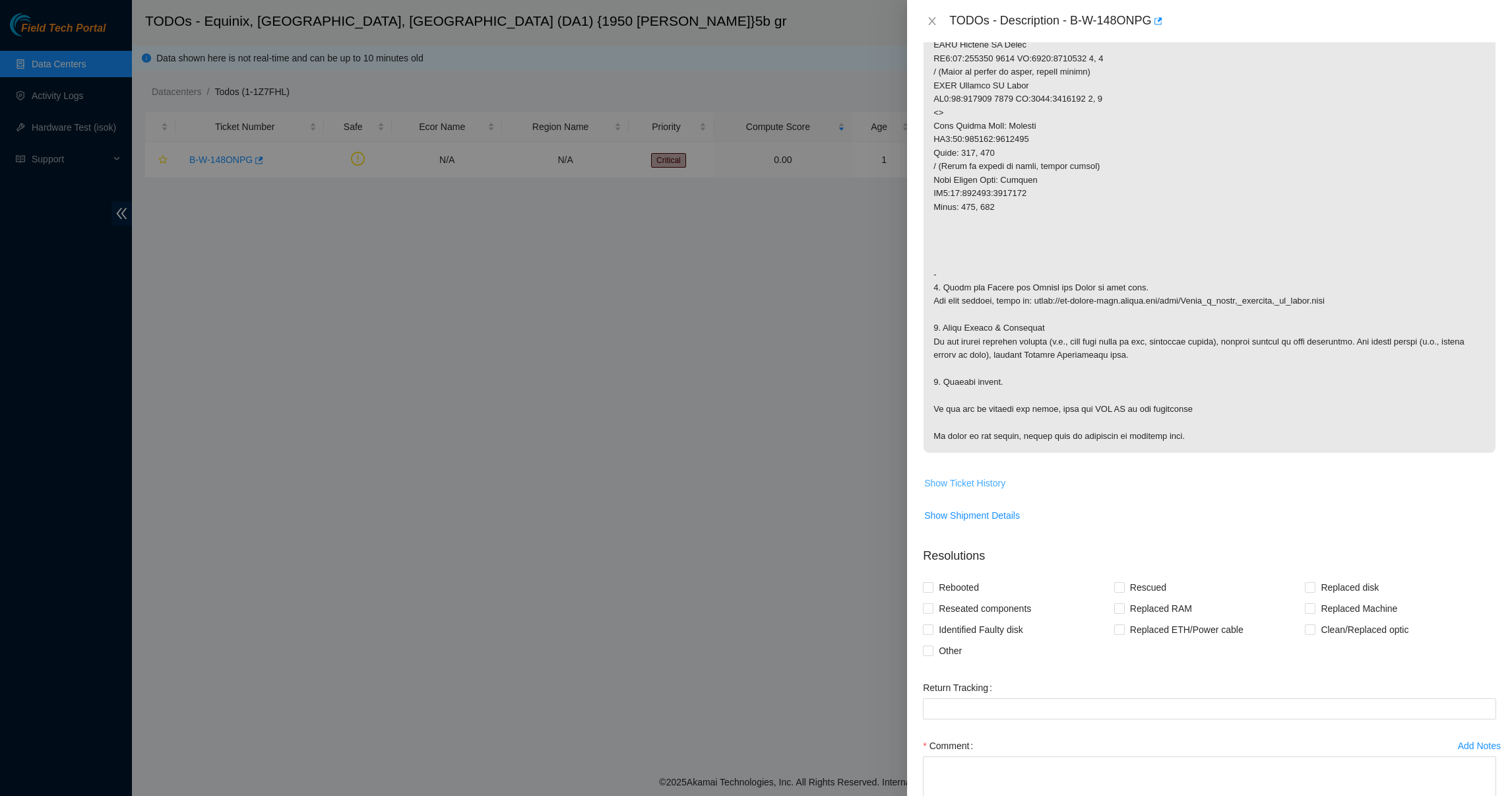
click at [981, 488] on span "Show Ticket History" at bounding box center [965, 483] width 82 height 14
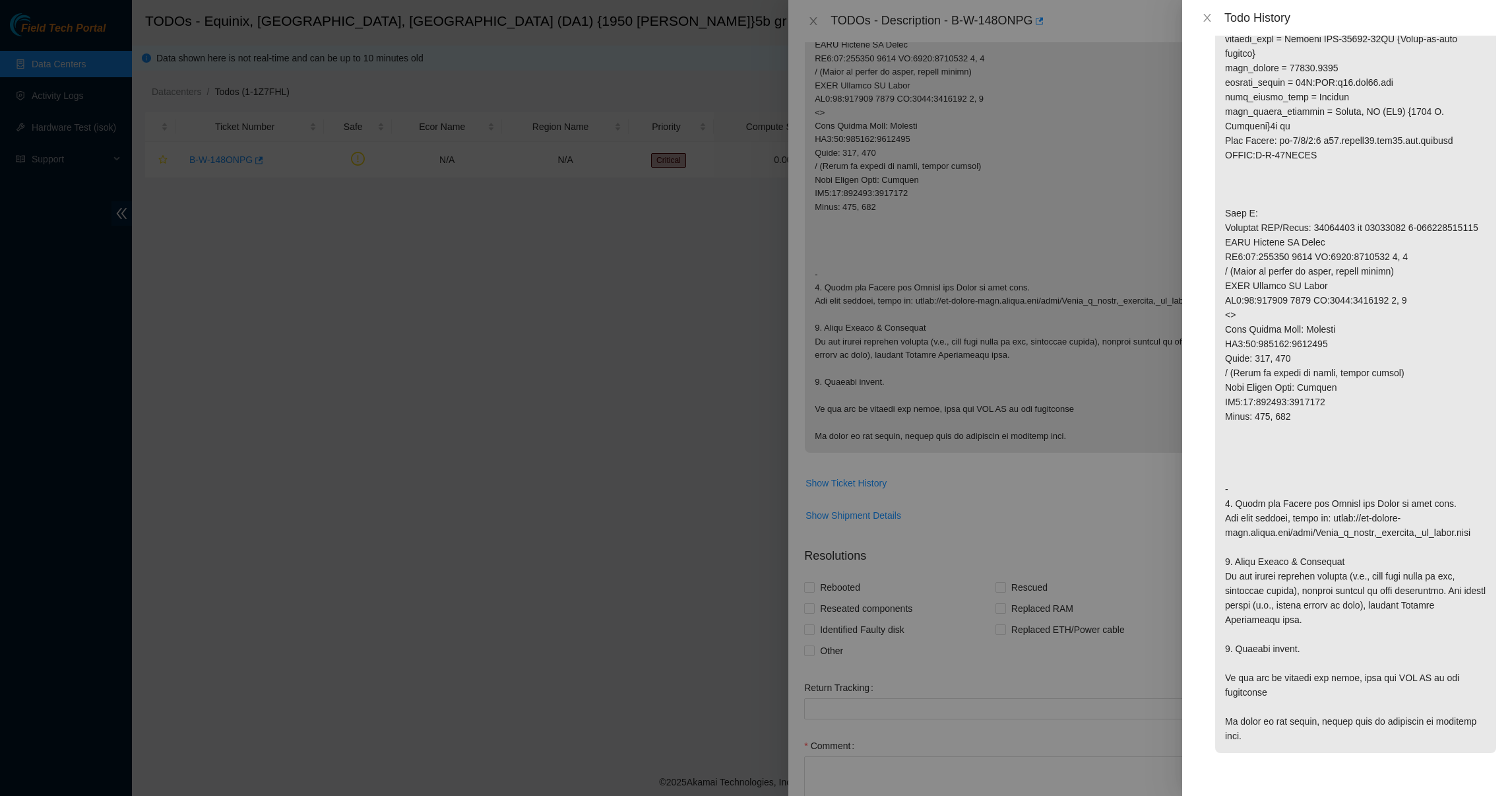
scroll to position [0, 0]
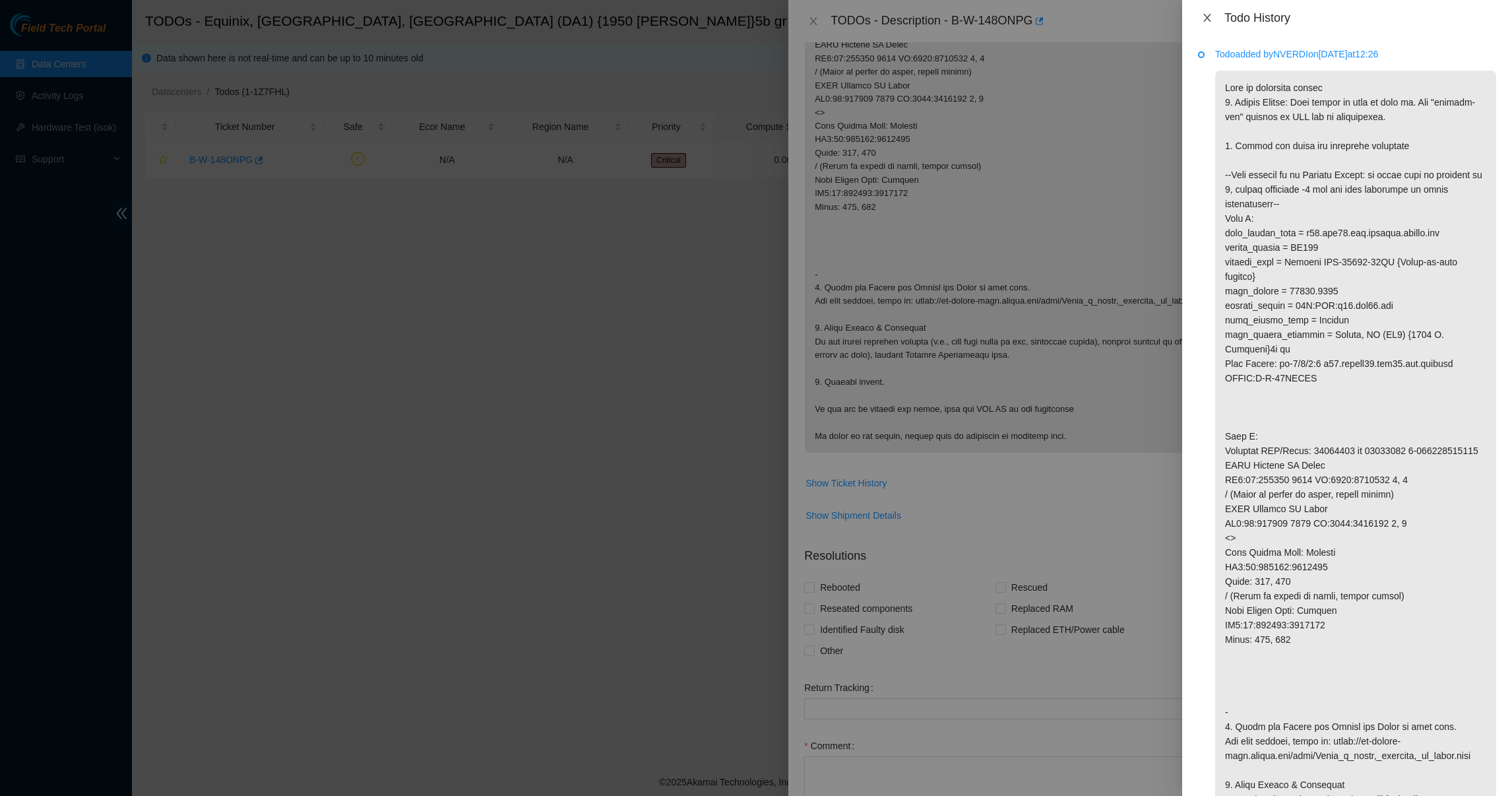
click at [1206, 19] on icon "close" at bounding box center [1207, 17] width 8 height 8
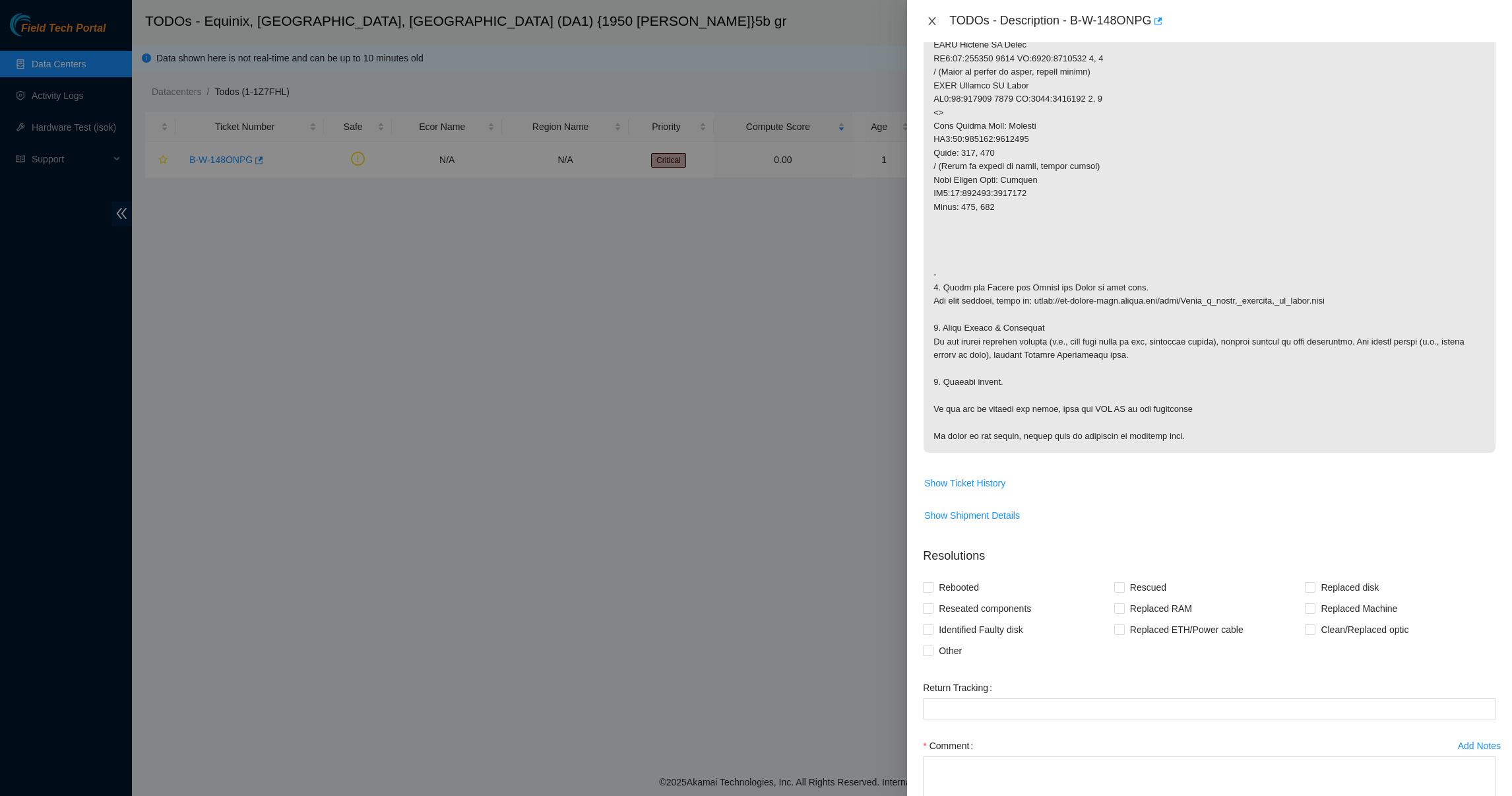
click at [929, 18] on icon "close" at bounding box center [933, 20] width 8 height 8
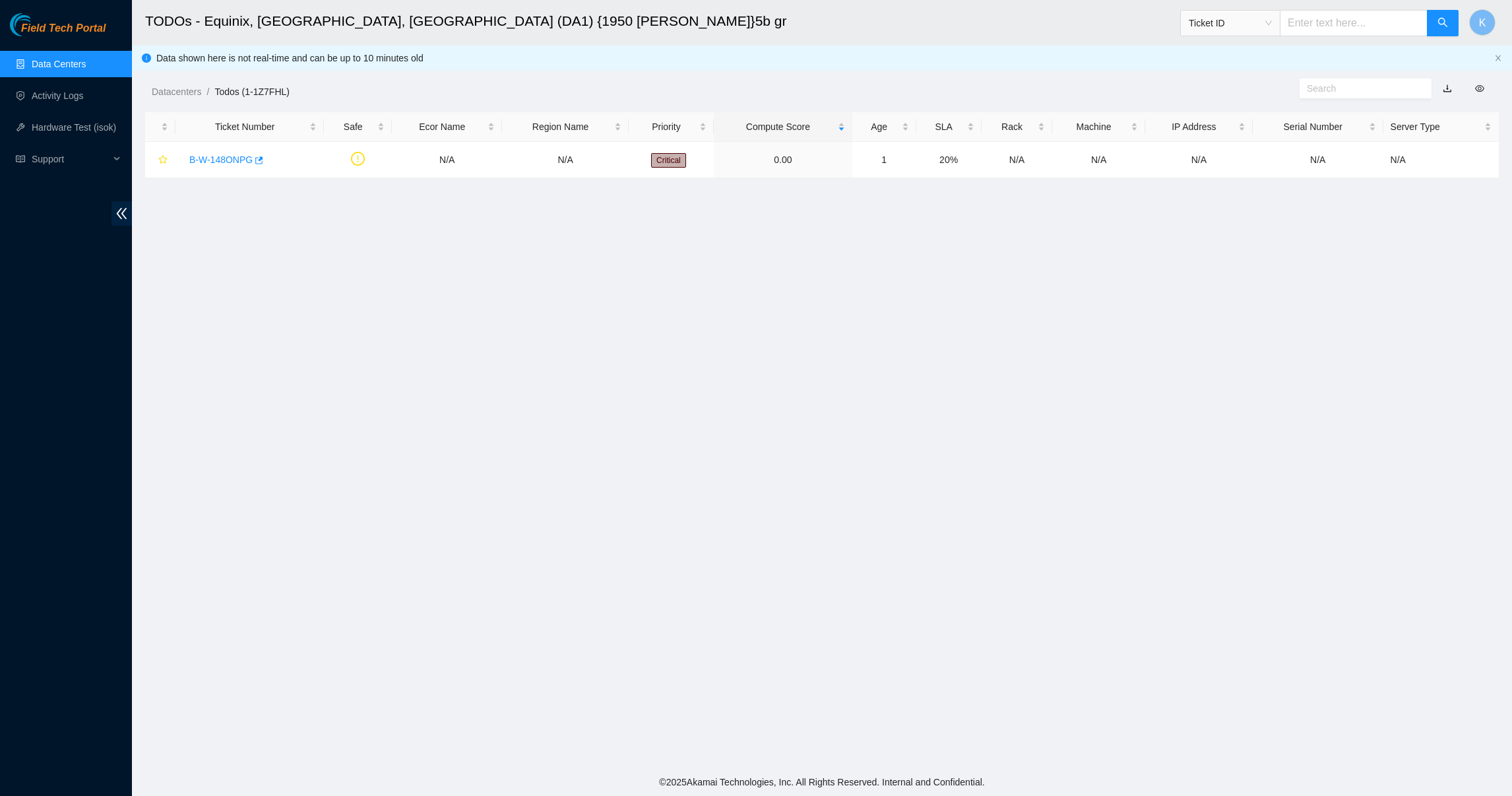
click at [82, 59] on link "Data Centers" at bounding box center [59, 64] width 54 height 10
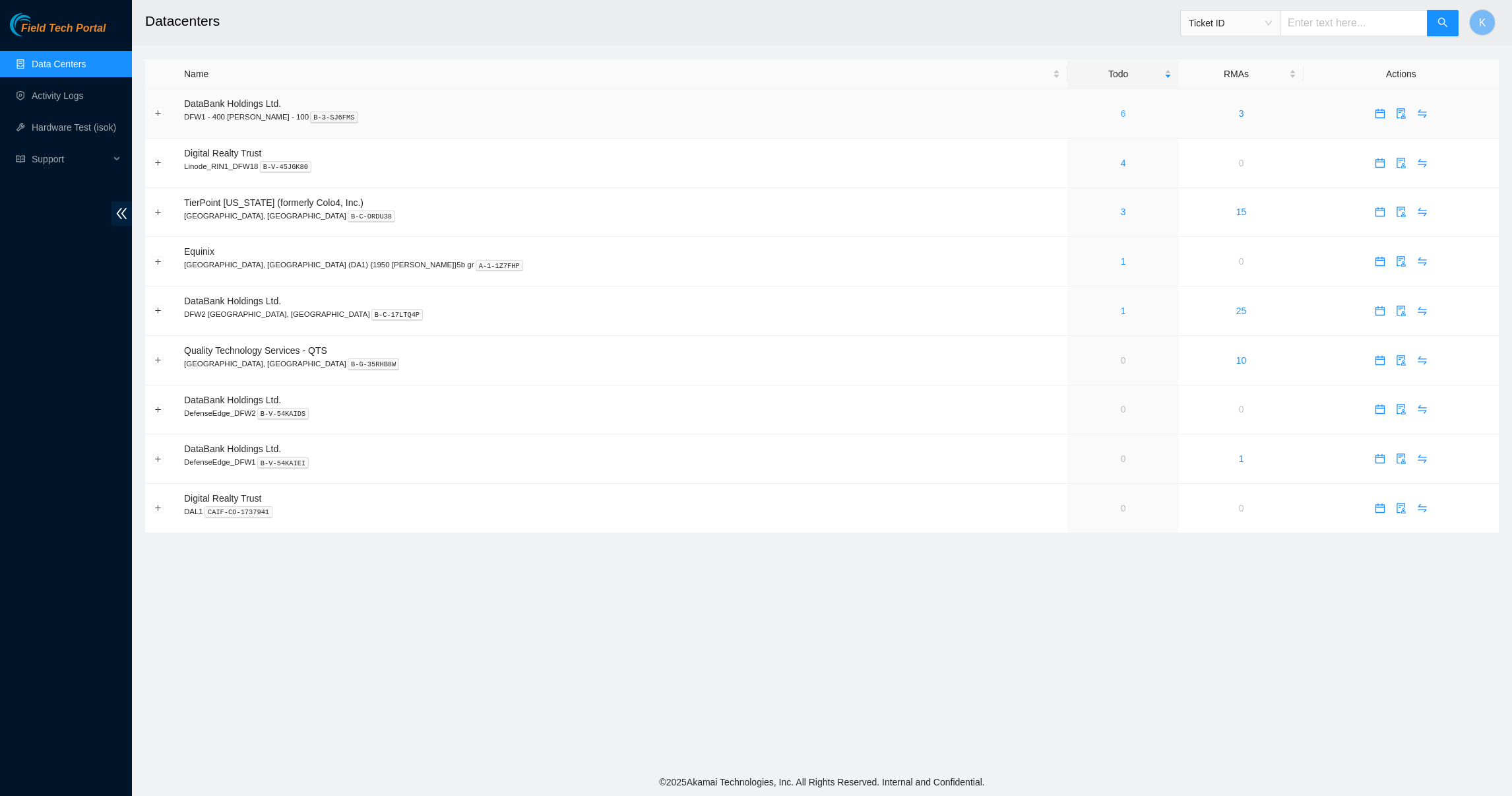
click at [1121, 117] on link "6" at bounding box center [1124, 113] width 5 height 10
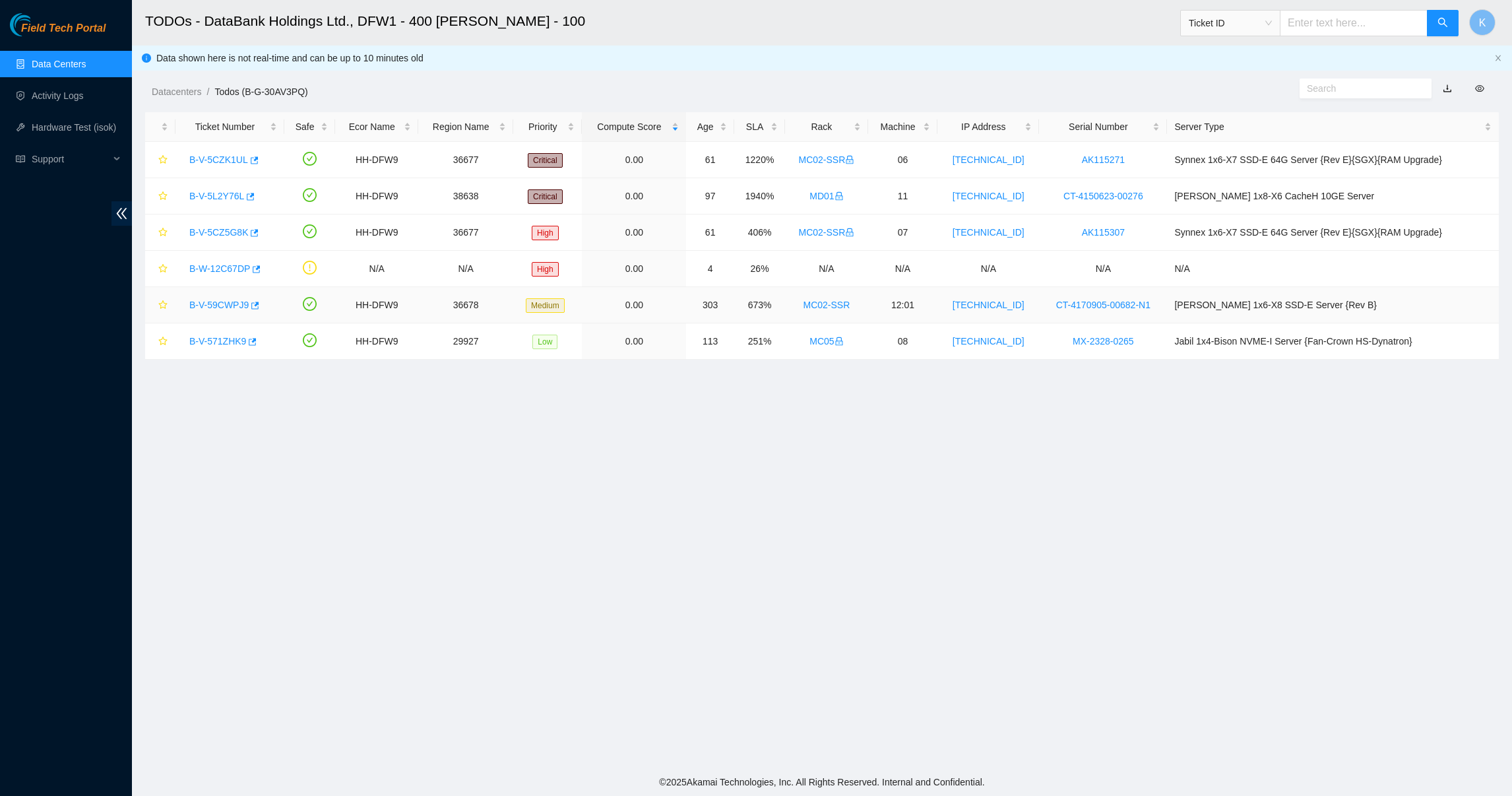
click at [220, 300] on link "B-V-59CWPJ9" at bounding box center [219, 305] width 59 height 10
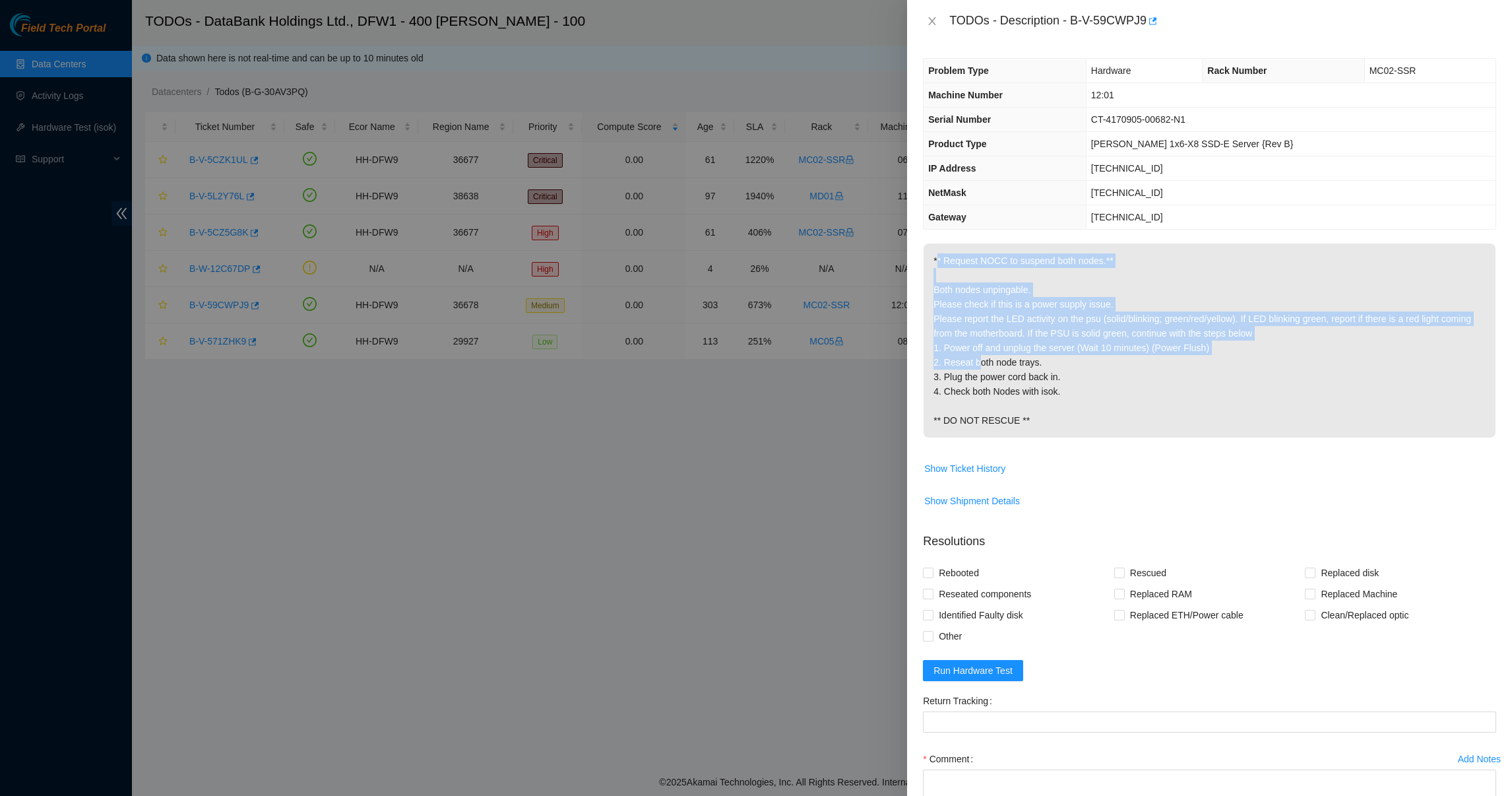
drag, startPoint x: 956, startPoint y: 264, endPoint x: 968, endPoint y: 382, distance: 118.6
click at [968, 382] on p "** Request NOCC to suspend both nodes.** Both nodes unpingable. Please check if…" at bounding box center [1209, 341] width 572 height 194
click at [955, 336] on p "** Request NOCC to suspend both nodes.** Both nodes unpingable. Please check if…" at bounding box center [1209, 341] width 572 height 194
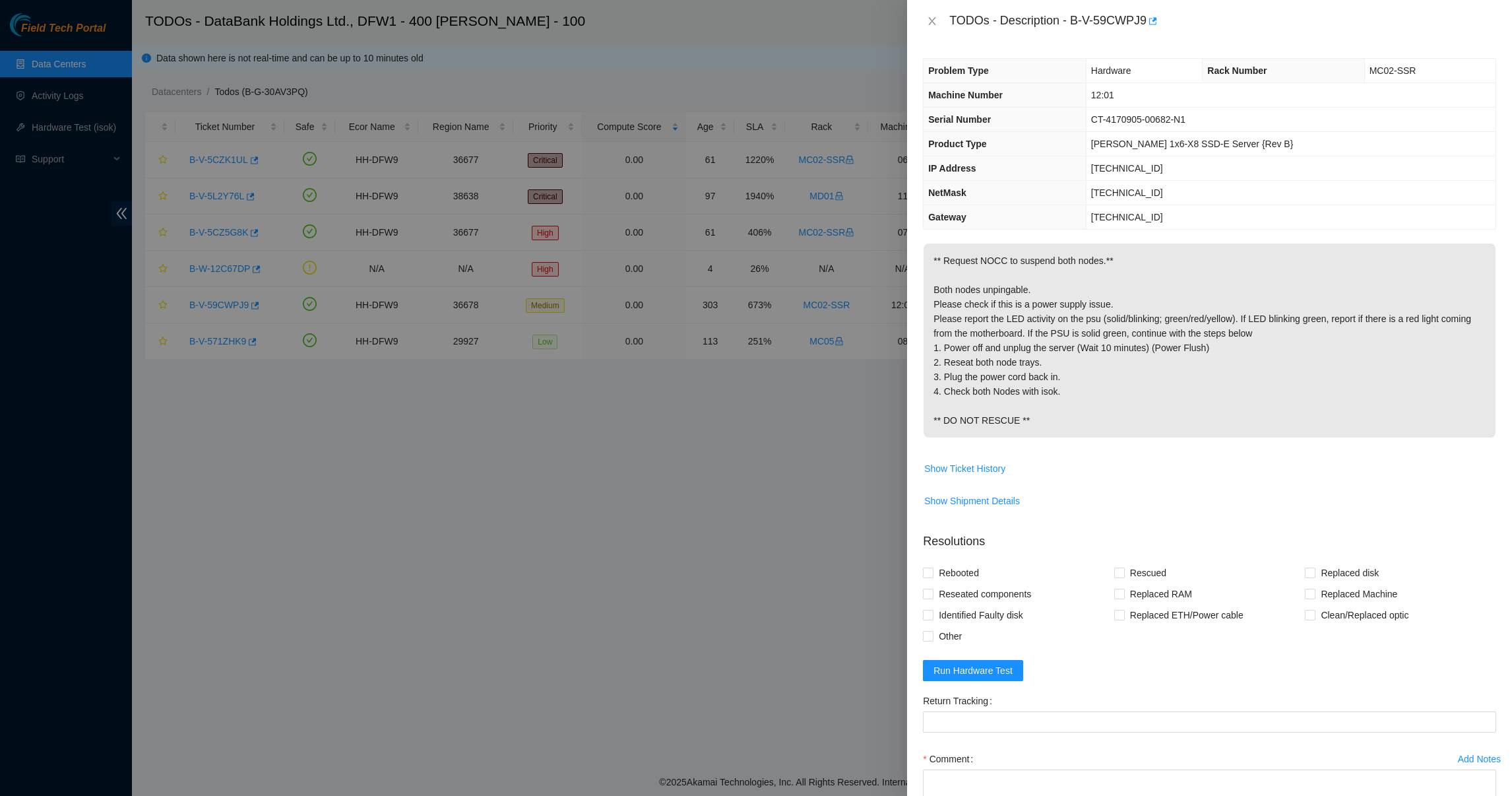
click at [961, 370] on p "** Request NOCC to suspend both nodes.** Both nodes unpingable. Please check if…" at bounding box center [1209, 341] width 572 height 194
drag, startPoint x: 961, startPoint y: 370, endPoint x: 957, endPoint y: 403, distance: 33.2
click at [957, 403] on p "** Request NOCC to suspend both nodes.** Both nodes unpingable. Please check if…" at bounding box center [1209, 341] width 572 height 194
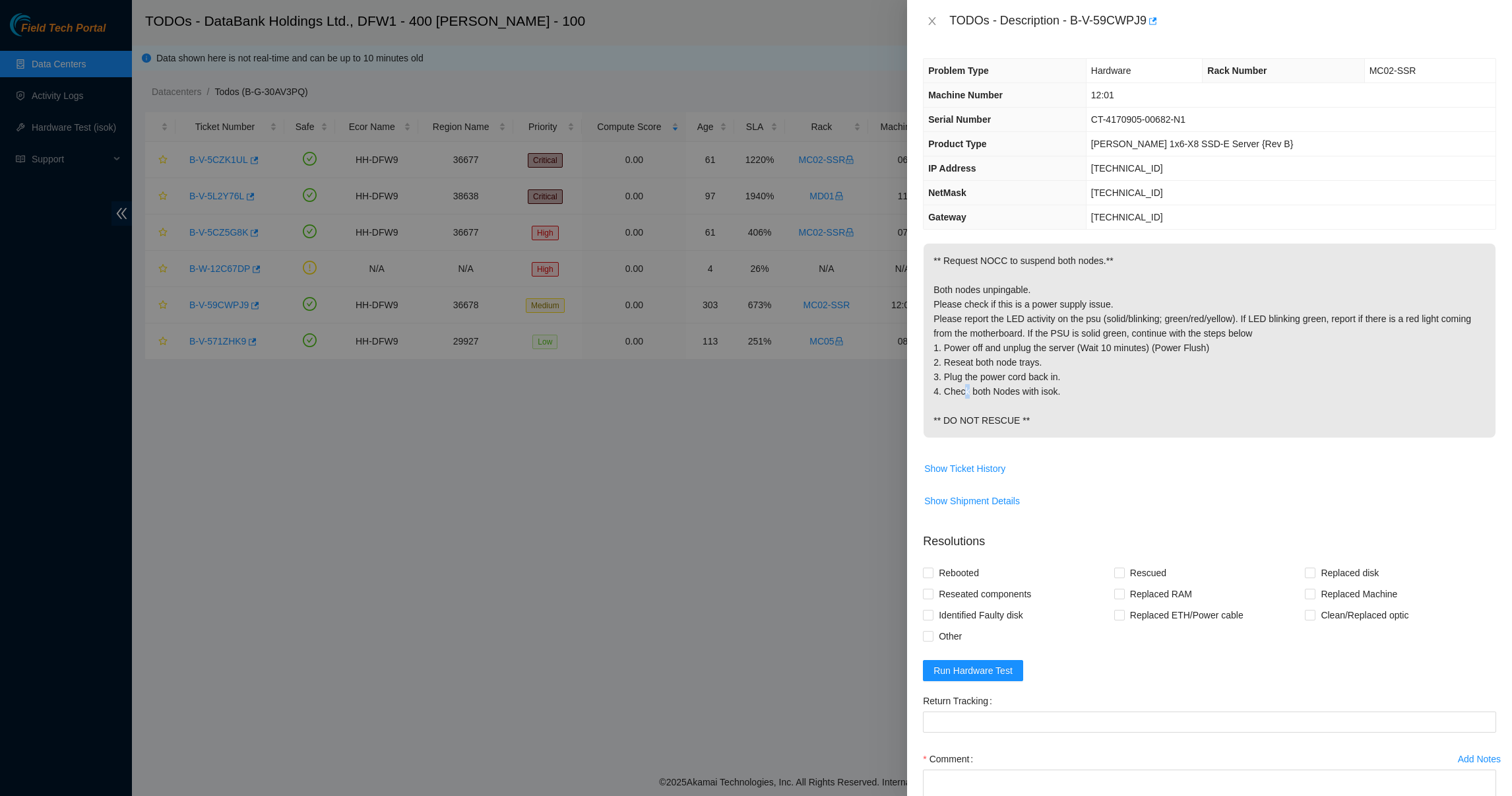
click at [957, 403] on p "** Request NOCC to suspend both nodes.** Both nodes unpingable. Please check if…" at bounding box center [1209, 341] width 572 height 194
drag, startPoint x: 957, startPoint y: 403, endPoint x: 956, endPoint y: 429, distance: 26.0
click at [956, 429] on p "** Request NOCC to suspend both nodes.** Both nodes unpingable. Please check if…" at bounding box center [1209, 341] width 572 height 194
drag, startPoint x: 956, startPoint y: 429, endPoint x: 960, endPoint y: 474, distance: 45.2
click at [960, 474] on button "Show Ticket History" at bounding box center [964, 468] width 82 height 21
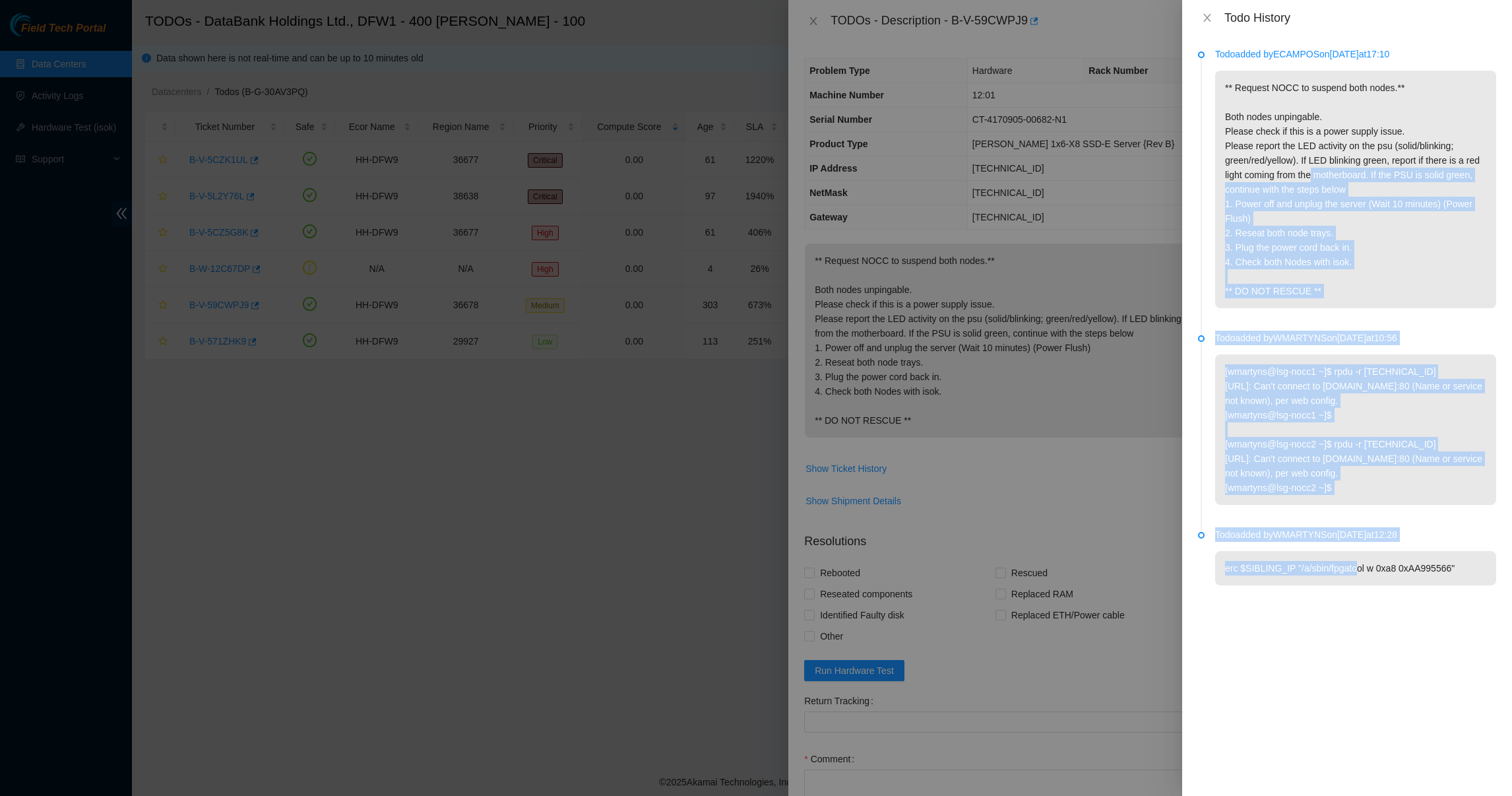
drag, startPoint x: 1308, startPoint y: 359, endPoint x: 1305, endPoint y: 171, distance: 188.0
click at [1305, 171] on ul "Todo added by ECAMPOS on 2024-10-04 at 17:10 ** Request NOCC to suspend both no…" at bounding box center [1346, 332] width 298 height 561
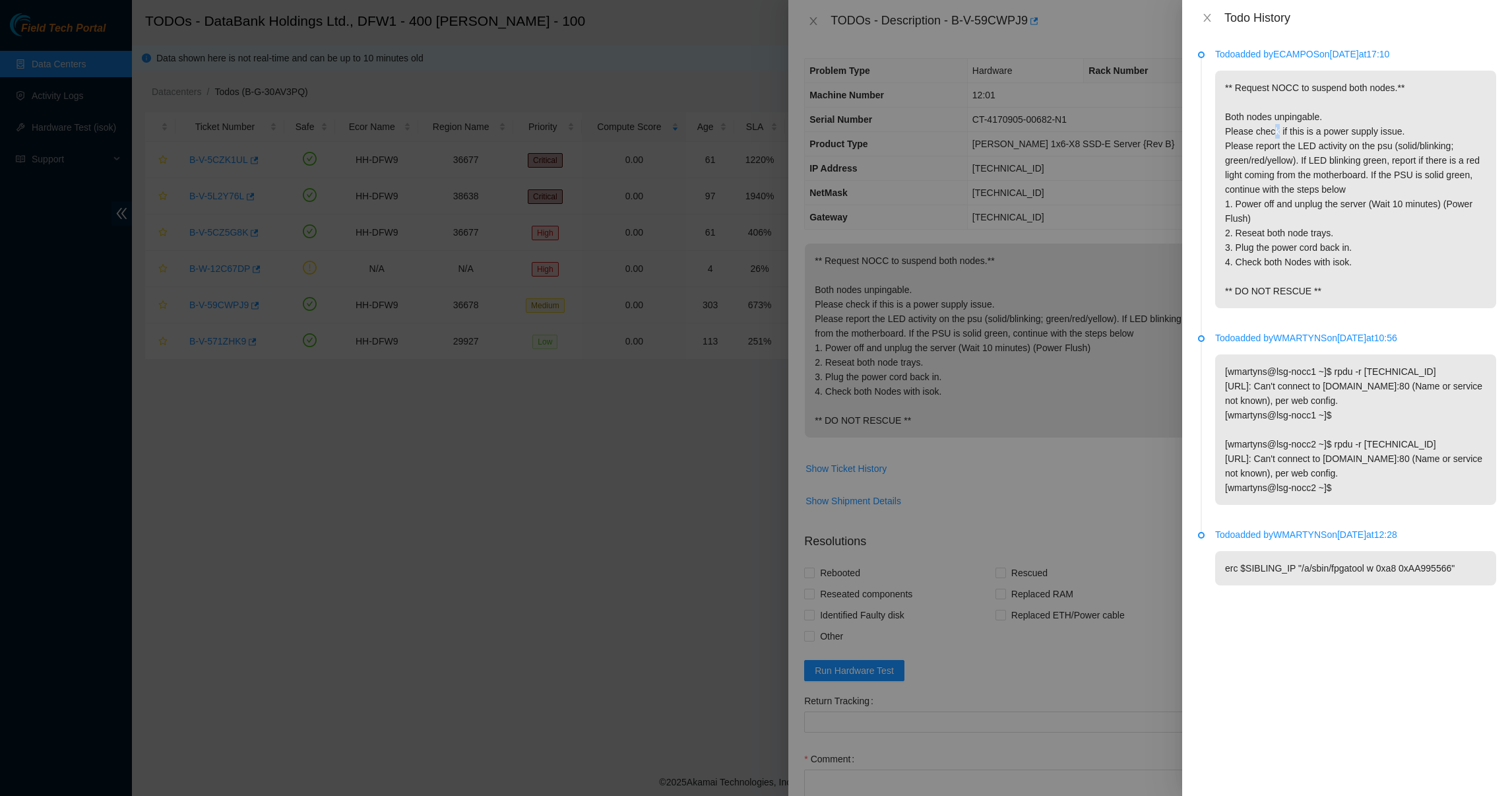
drag, startPoint x: 1305, startPoint y: 171, endPoint x: 1266, endPoint y: 139, distance: 50.4
click at [1266, 139] on p "** Request NOCC to suspend both nodes.** Both nodes unpingable. Please check if…" at bounding box center [1356, 189] width 281 height 238
drag, startPoint x: 1266, startPoint y: 139, endPoint x: 1241, endPoint y: 161, distance: 33.3
click at [1241, 161] on p "** Request NOCC to suspend both nodes.** Both nodes unpingable. Please check if…" at bounding box center [1356, 189] width 281 height 238
click at [1202, 23] on button "Close" at bounding box center [1207, 18] width 19 height 13
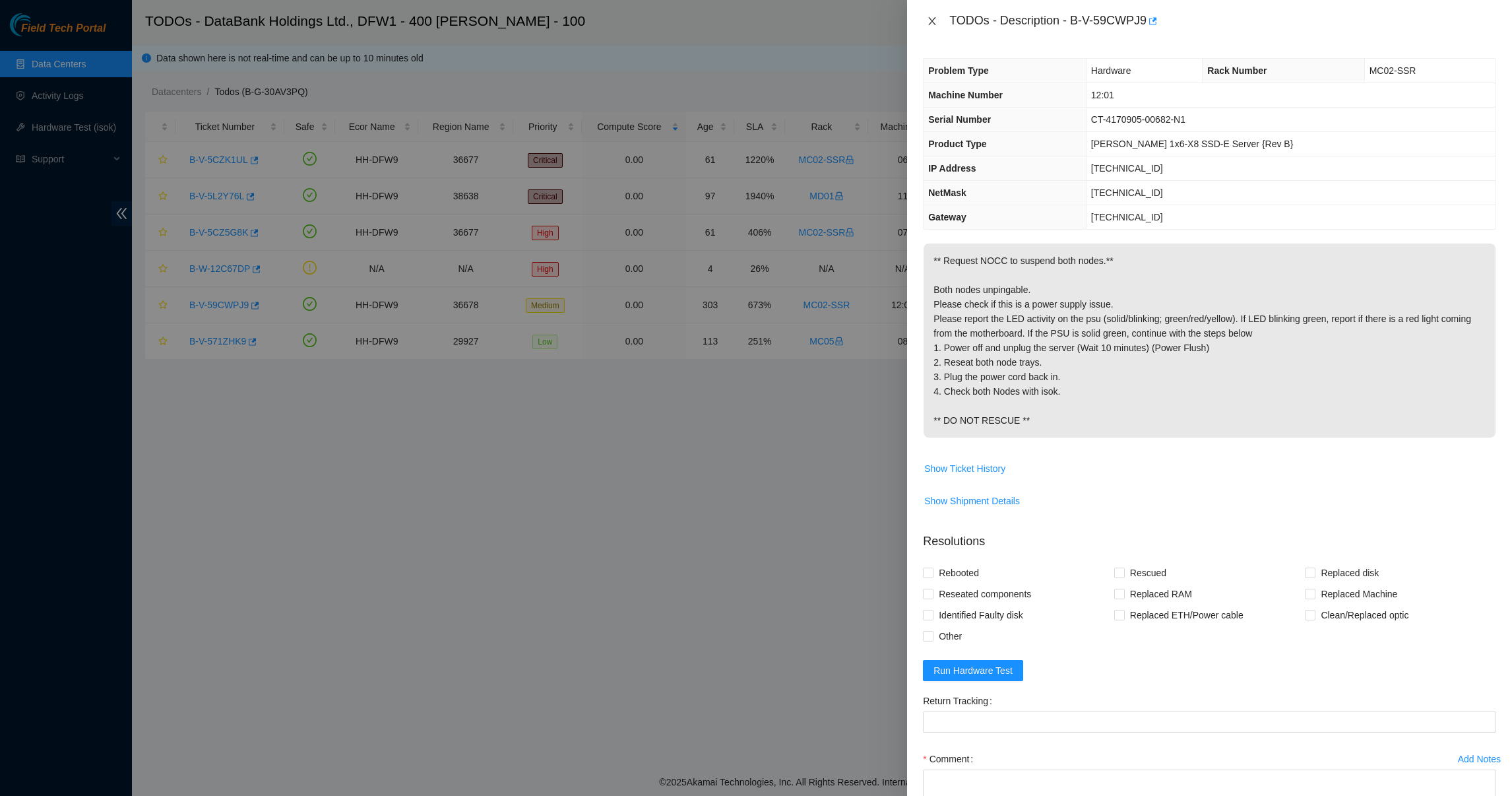
click at [935, 25] on icon "close" at bounding box center [932, 21] width 10 height 10
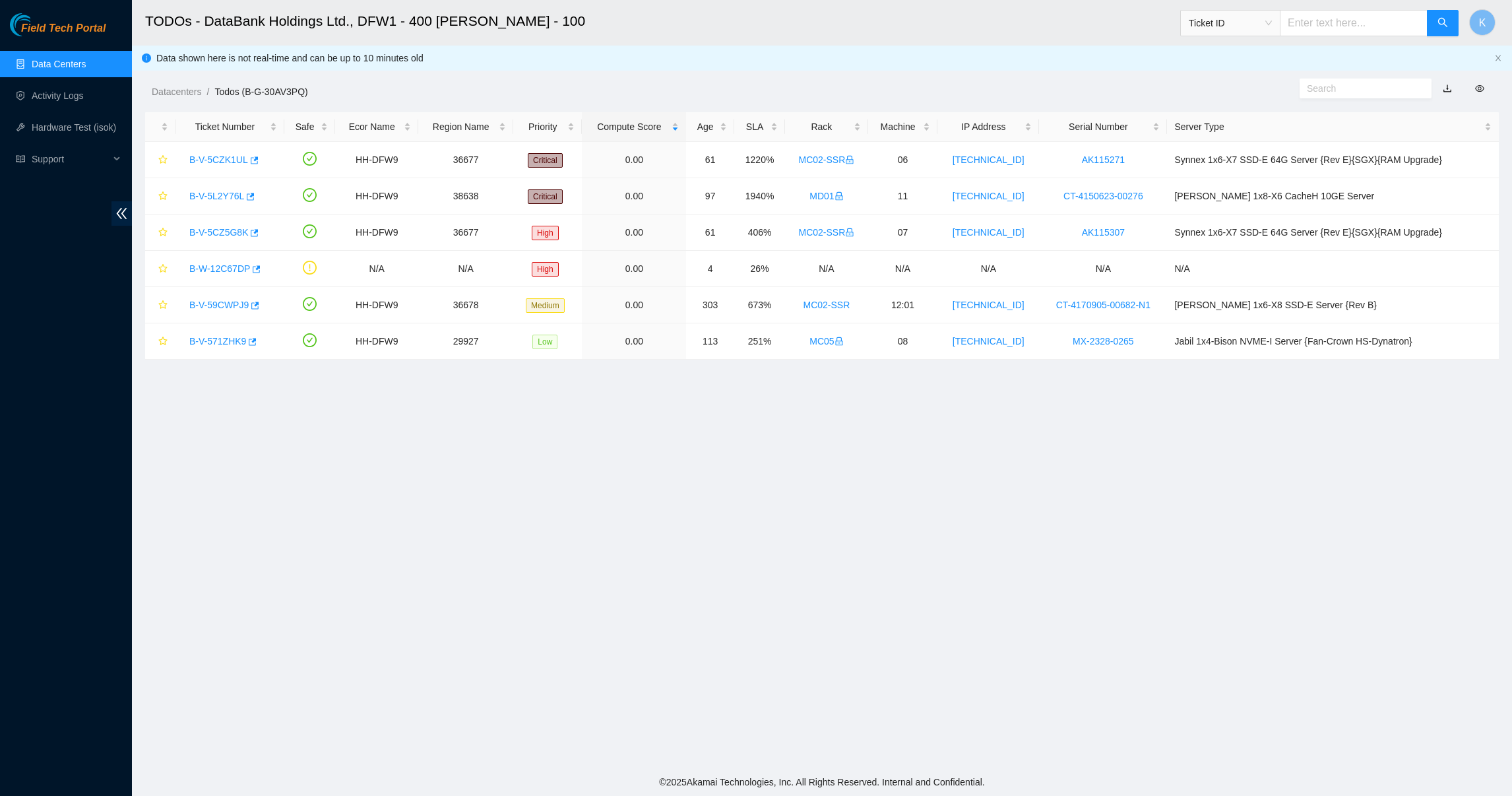
click at [672, 452] on main "TODOs - DataBank Holdings Ltd., DFW1 - 400 S. Akard - 100 Ticket ID K Data show…" at bounding box center [821, 384] width 1380 height 768
